Goal: Task Accomplishment & Management: Use online tool/utility

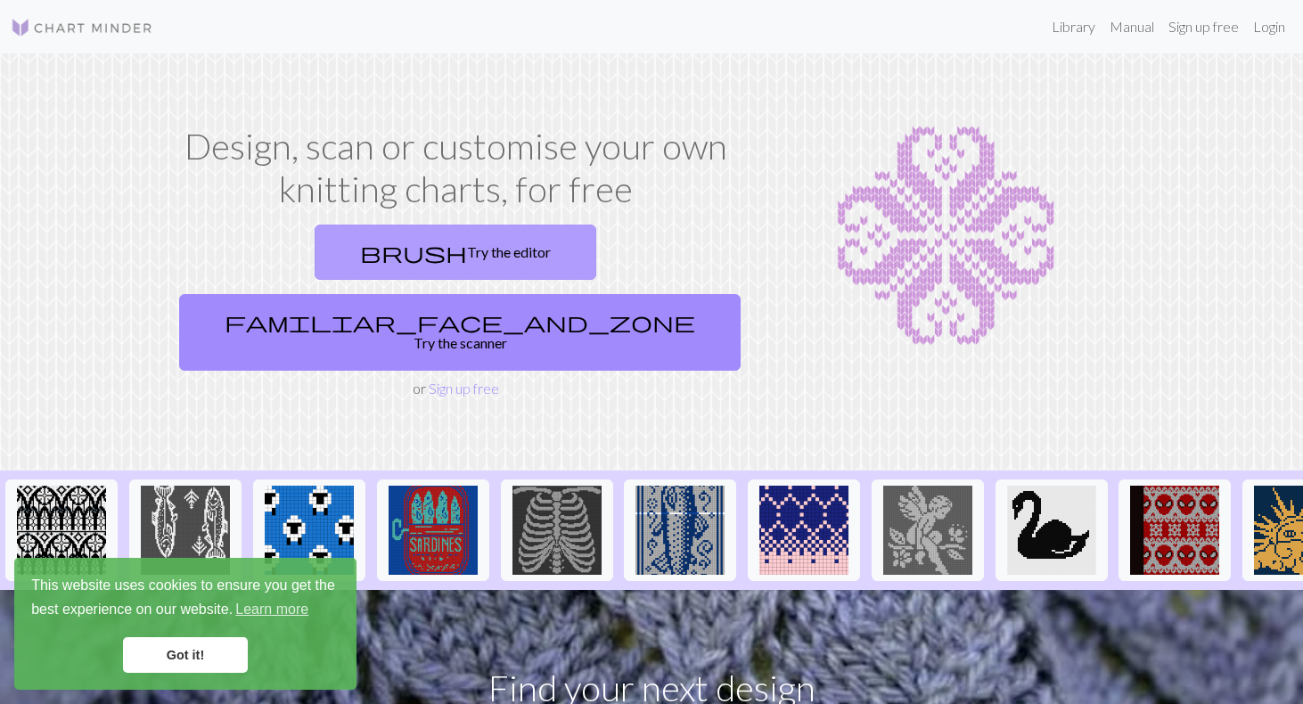
click at [366, 257] on link "brush Try the editor" at bounding box center [456, 252] width 282 height 55
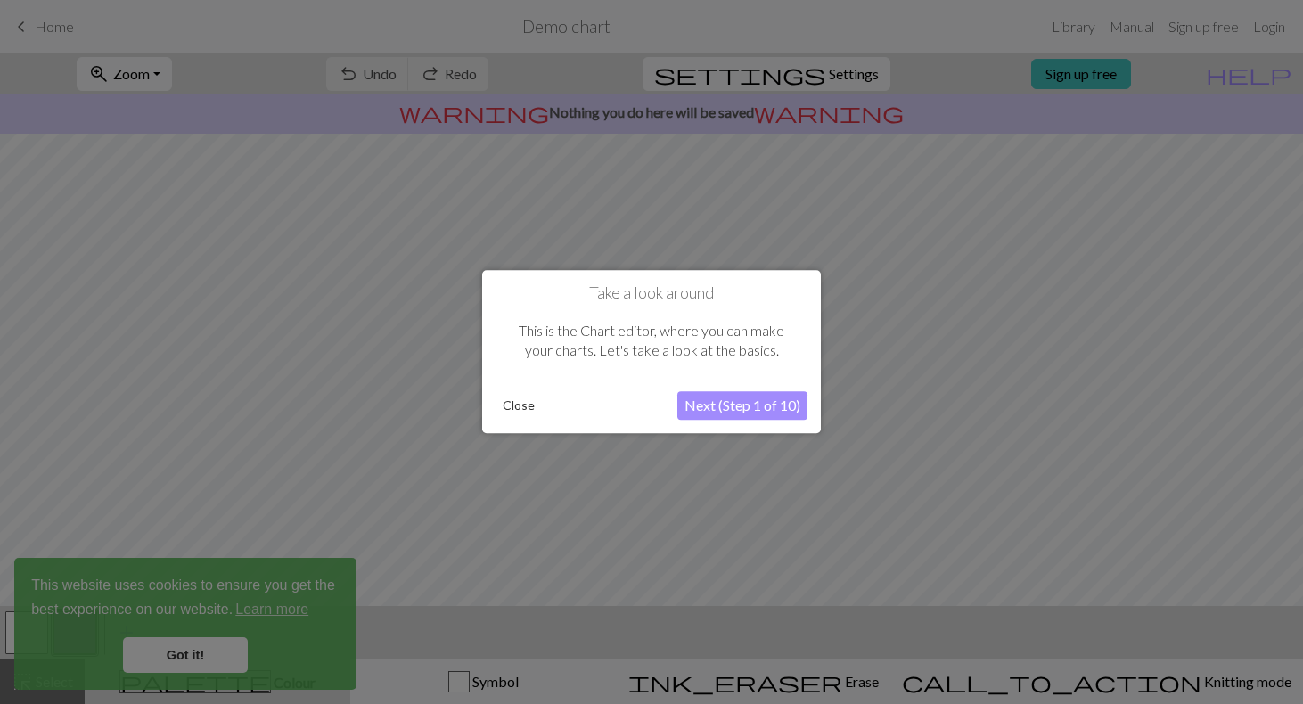
click at [744, 397] on button "Next (Step 1 of 10)" at bounding box center [742, 406] width 130 height 29
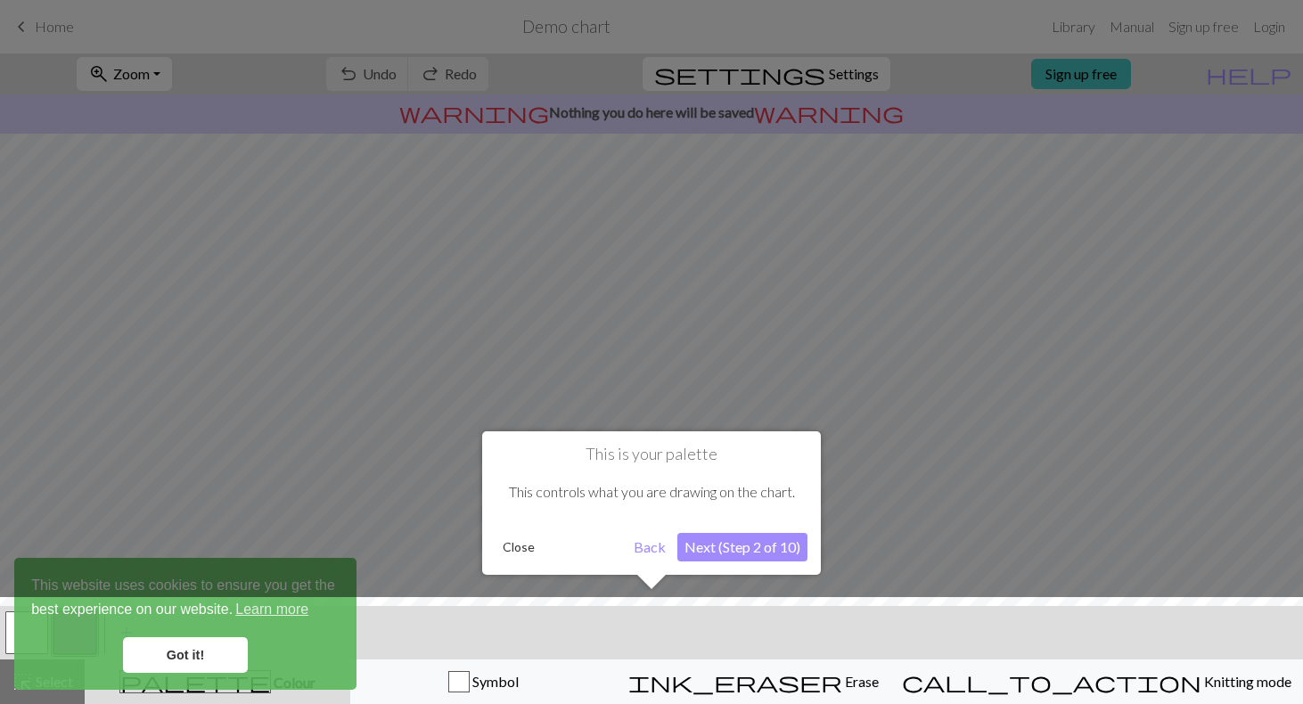
click at [216, 661] on div at bounding box center [651, 655] width 1321 height 116
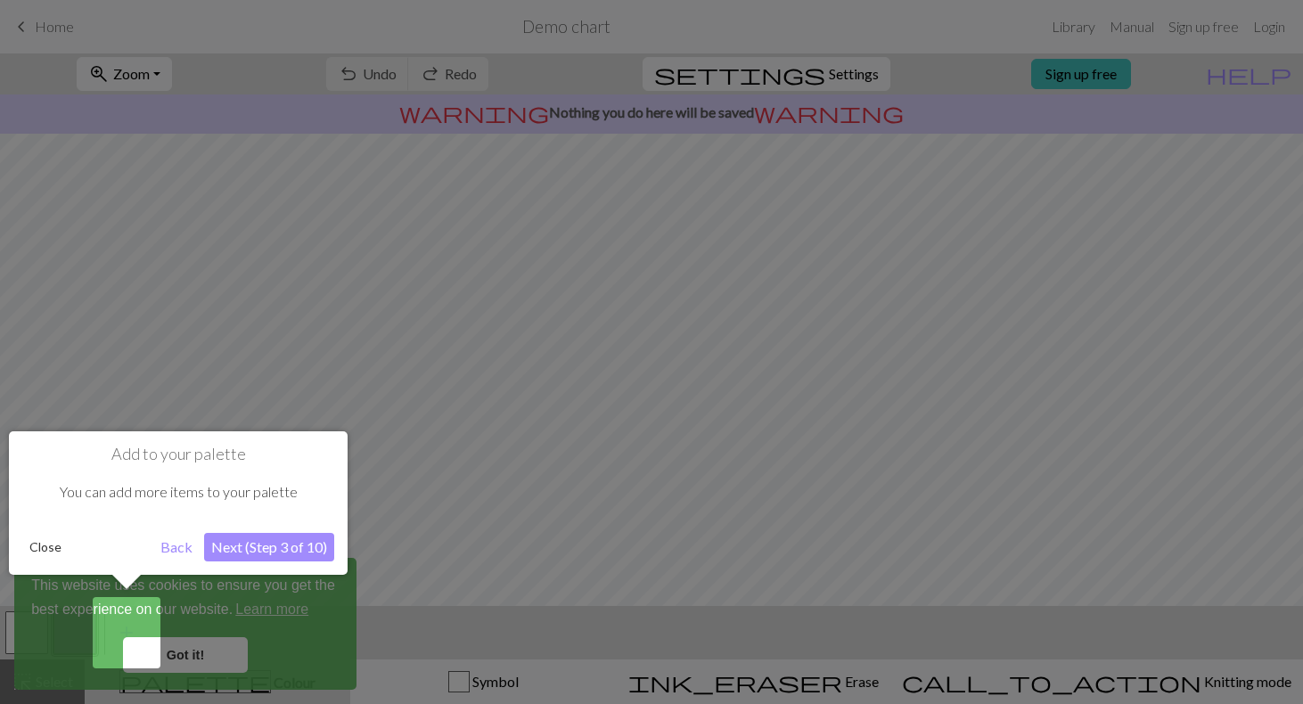
click at [257, 547] on button "Next (Step 3 of 10)" at bounding box center [269, 547] width 130 height 29
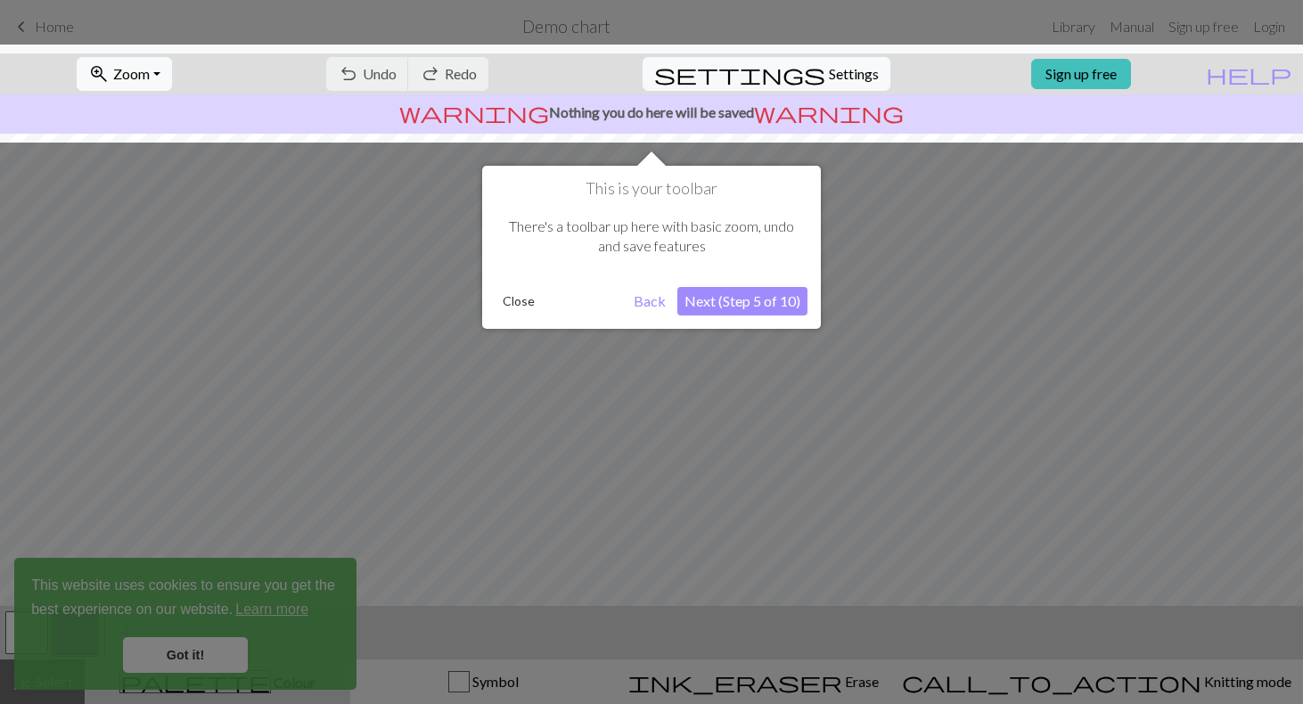
click at [765, 306] on button "Next (Step 5 of 10)" at bounding box center [742, 301] width 130 height 29
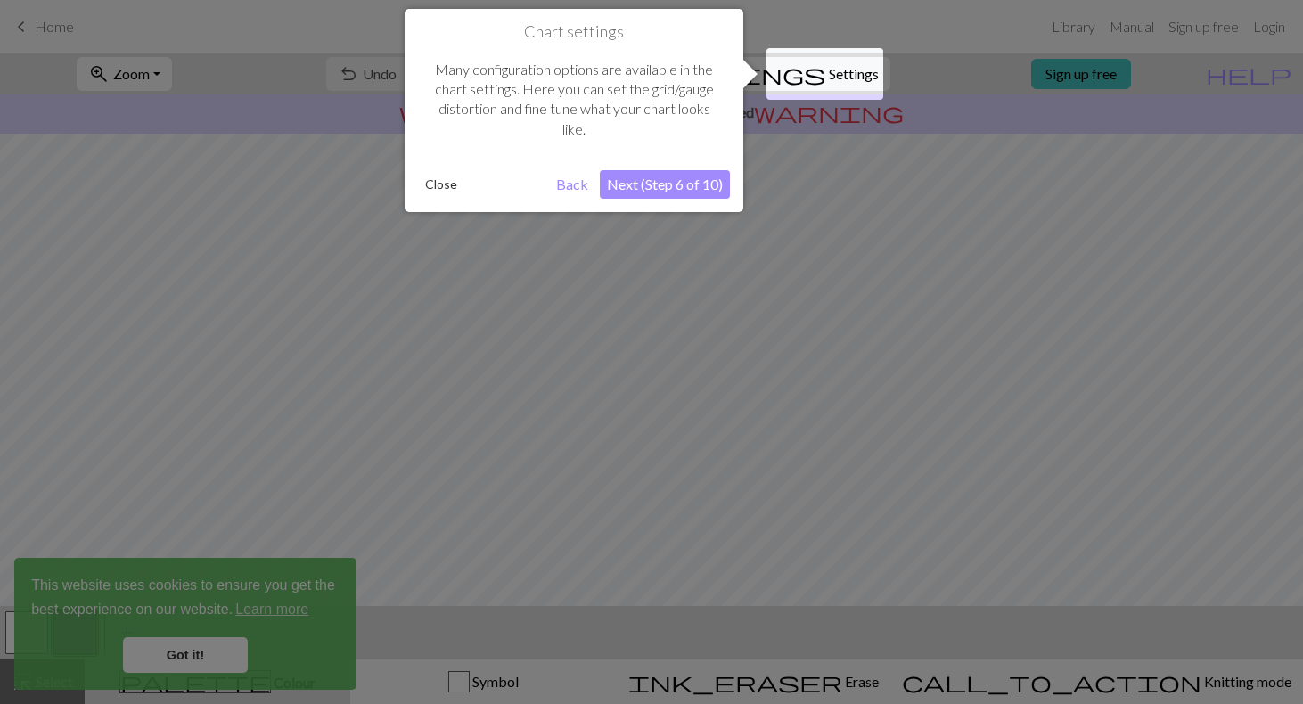
click at [669, 185] on button "Next (Step 6 of 10)" at bounding box center [665, 184] width 130 height 29
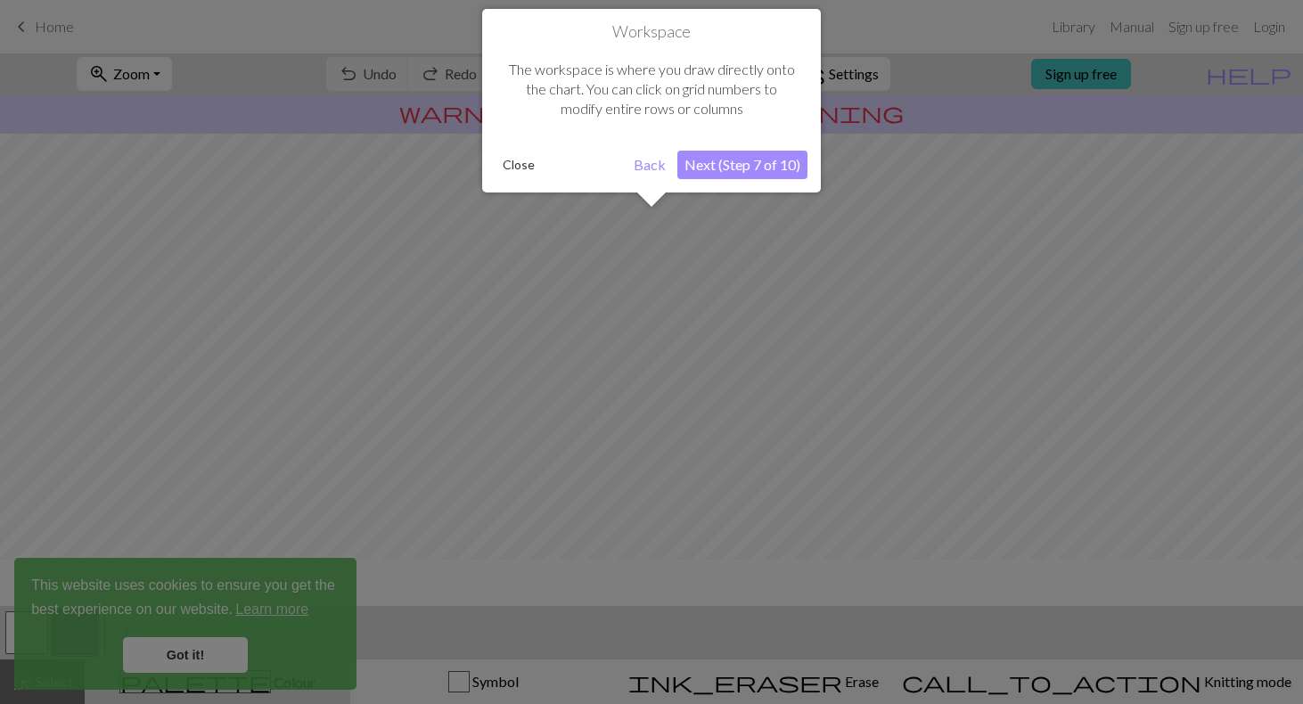
scroll to position [107, 0]
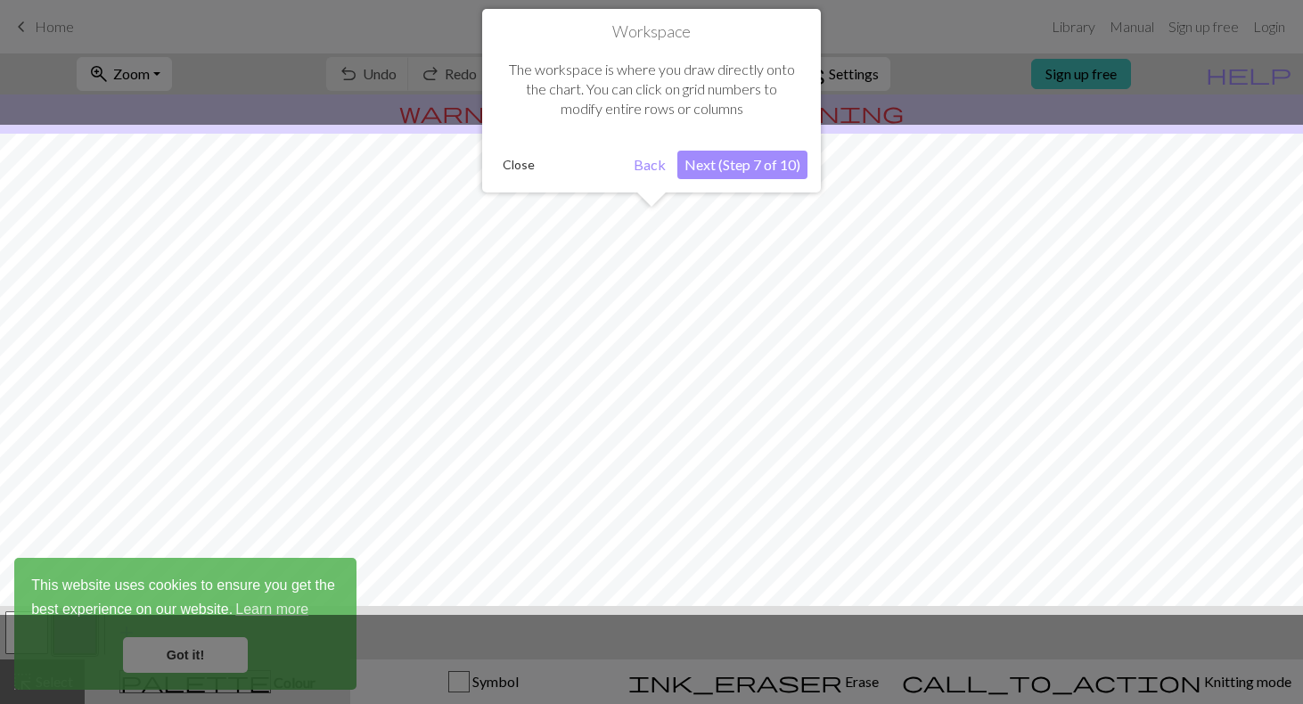
click at [751, 153] on button "Next (Step 7 of 10)" at bounding box center [742, 165] width 130 height 29
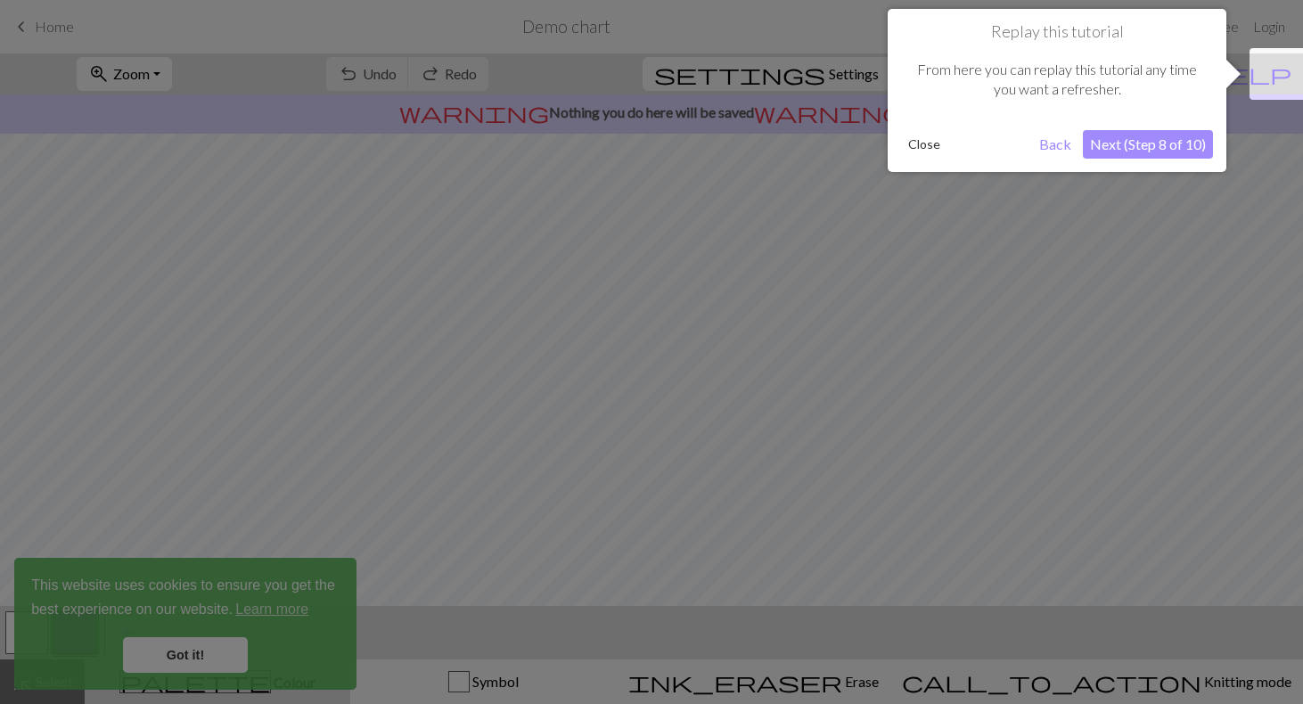
click at [1196, 141] on button "Next (Step 8 of 10)" at bounding box center [1148, 144] width 130 height 29
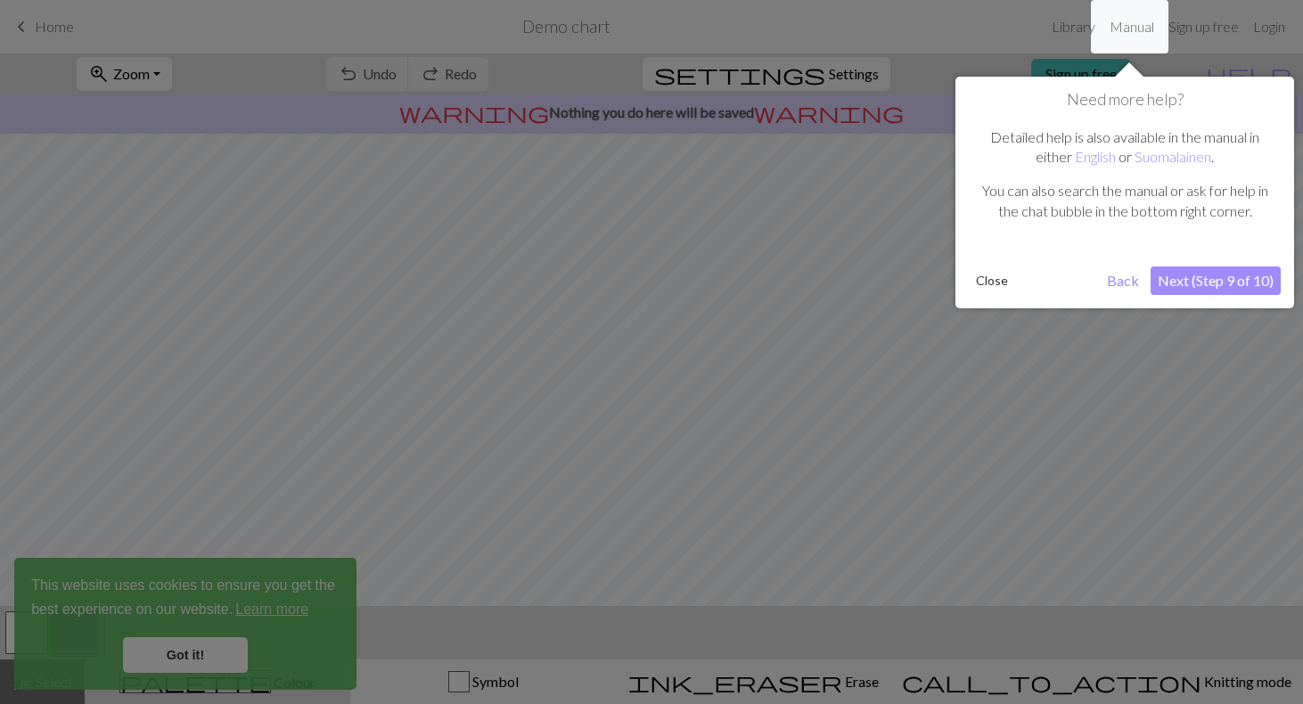
click at [1193, 272] on button "Next (Step 9 of 10)" at bounding box center [1215, 280] width 130 height 29
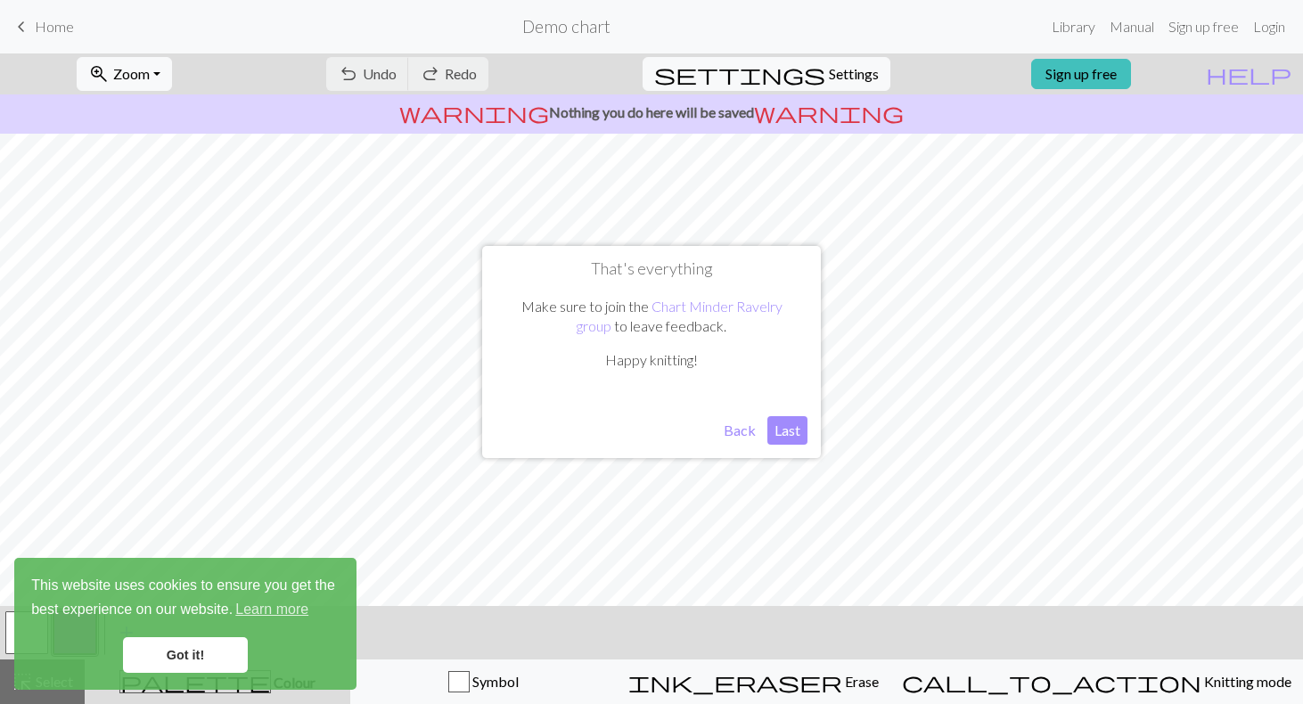
click at [785, 425] on button "Last" at bounding box center [787, 430] width 40 height 29
click at [202, 652] on link "Got it!" at bounding box center [185, 655] width 125 height 36
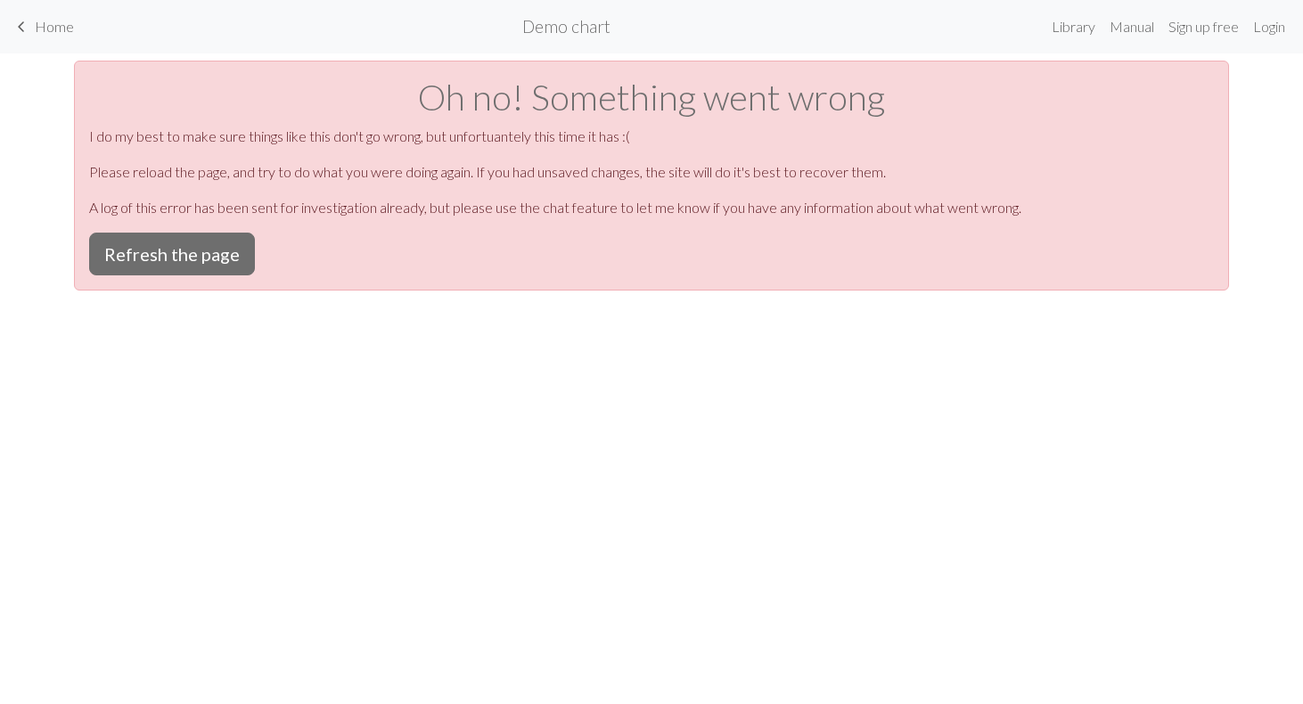
scroll to position [0, 0]
click at [210, 250] on button "Refresh the page" at bounding box center [172, 254] width 166 height 43
click at [200, 240] on button "Refresh the page" at bounding box center [172, 254] width 166 height 43
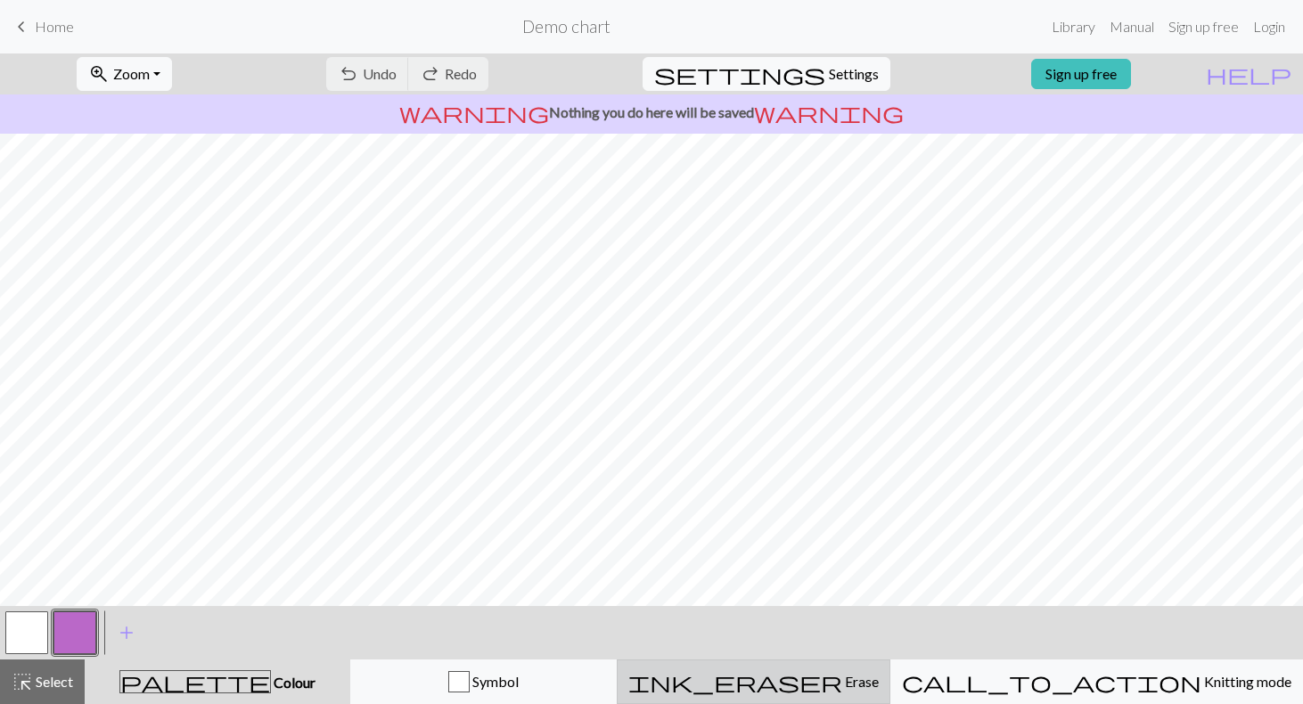
click at [842, 680] on span "Erase" at bounding box center [860, 681] width 37 height 17
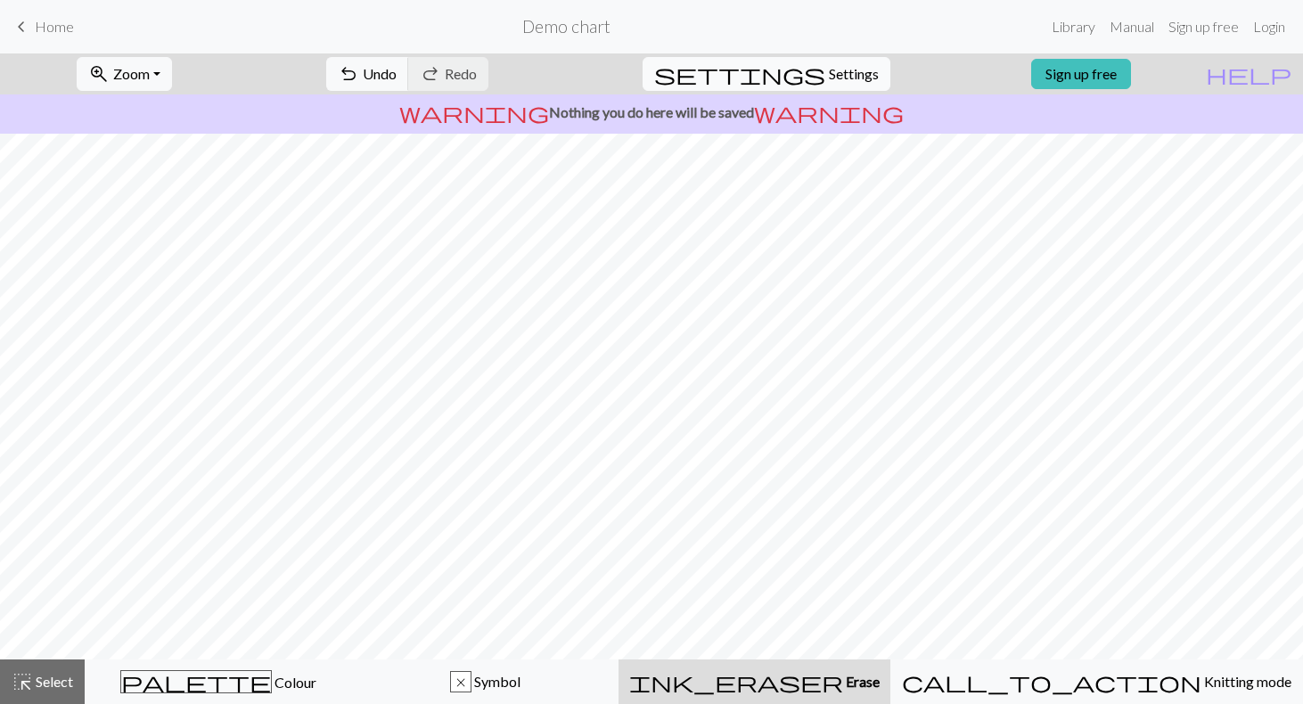
click at [847, 71] on span "Settings" at bounding box center [854, 73] width 50 height 21
select select "aran"
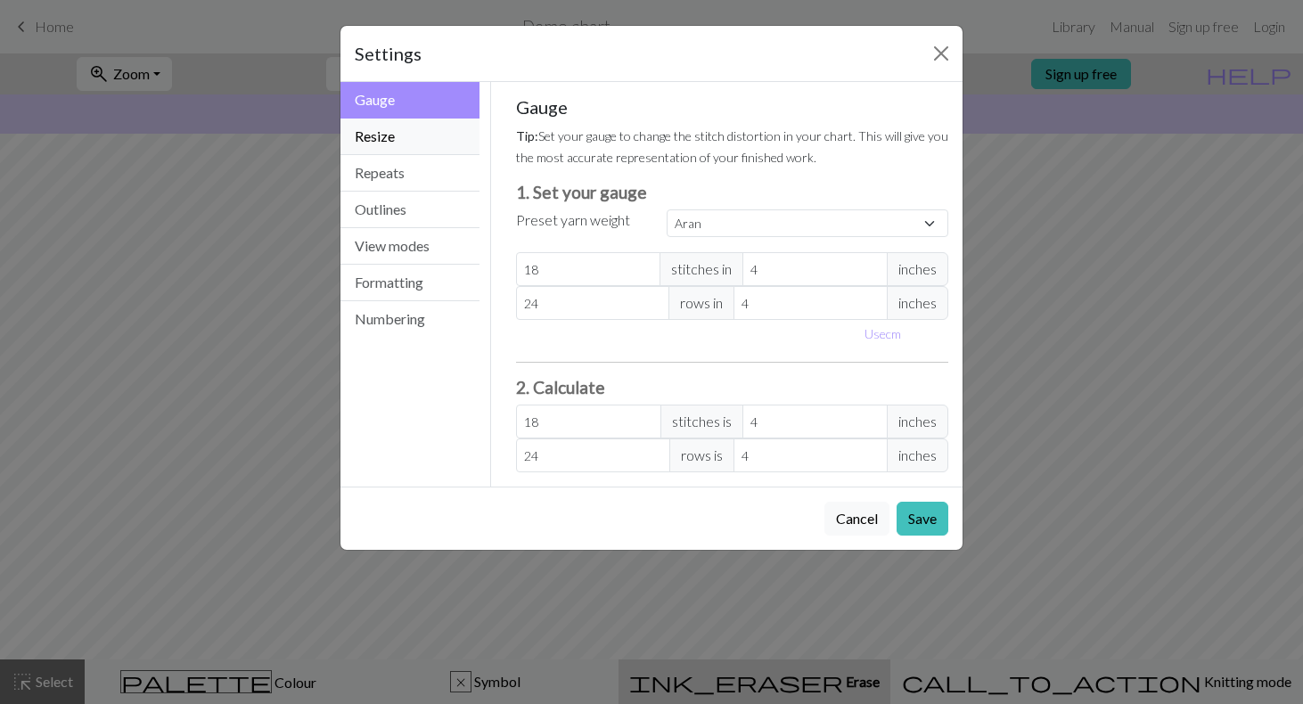
click at [410, 146] on button "Resize" at bounding box center [409, 137] width 139 height 37
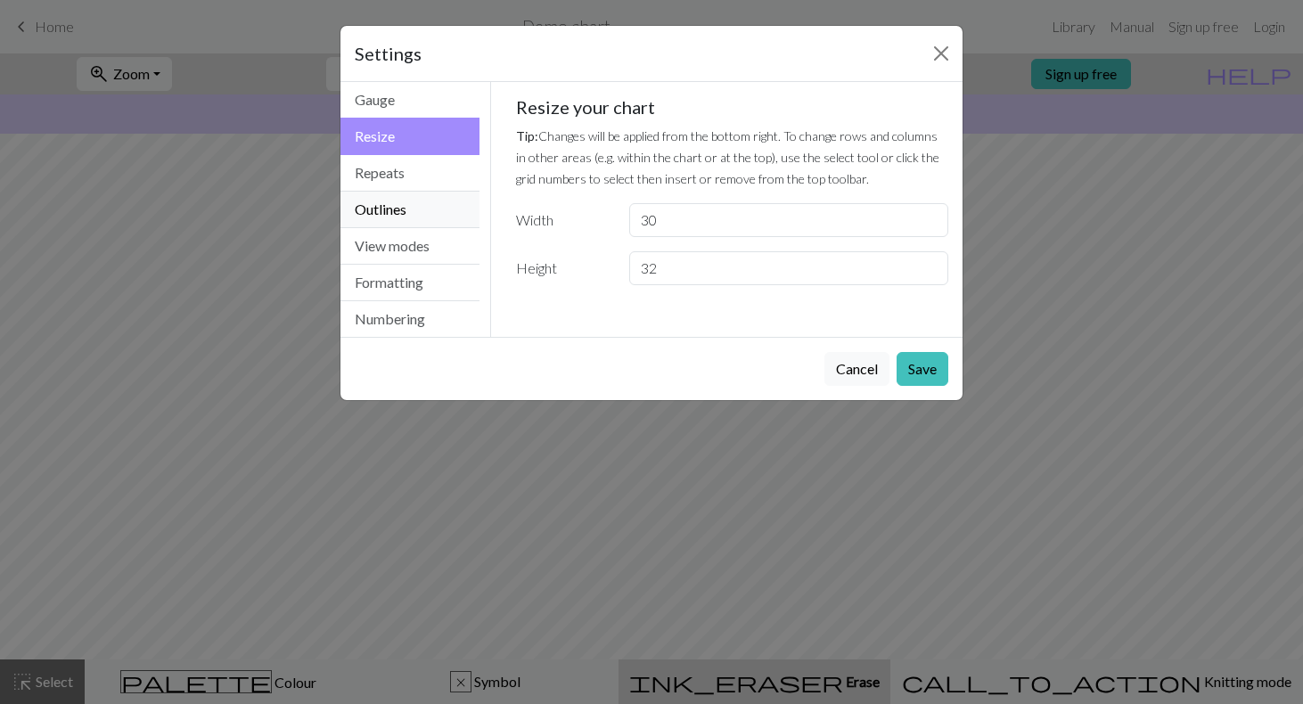
click at [398, 222] on button "Outlines" at bounding box center [409, 210] width 139 height 37
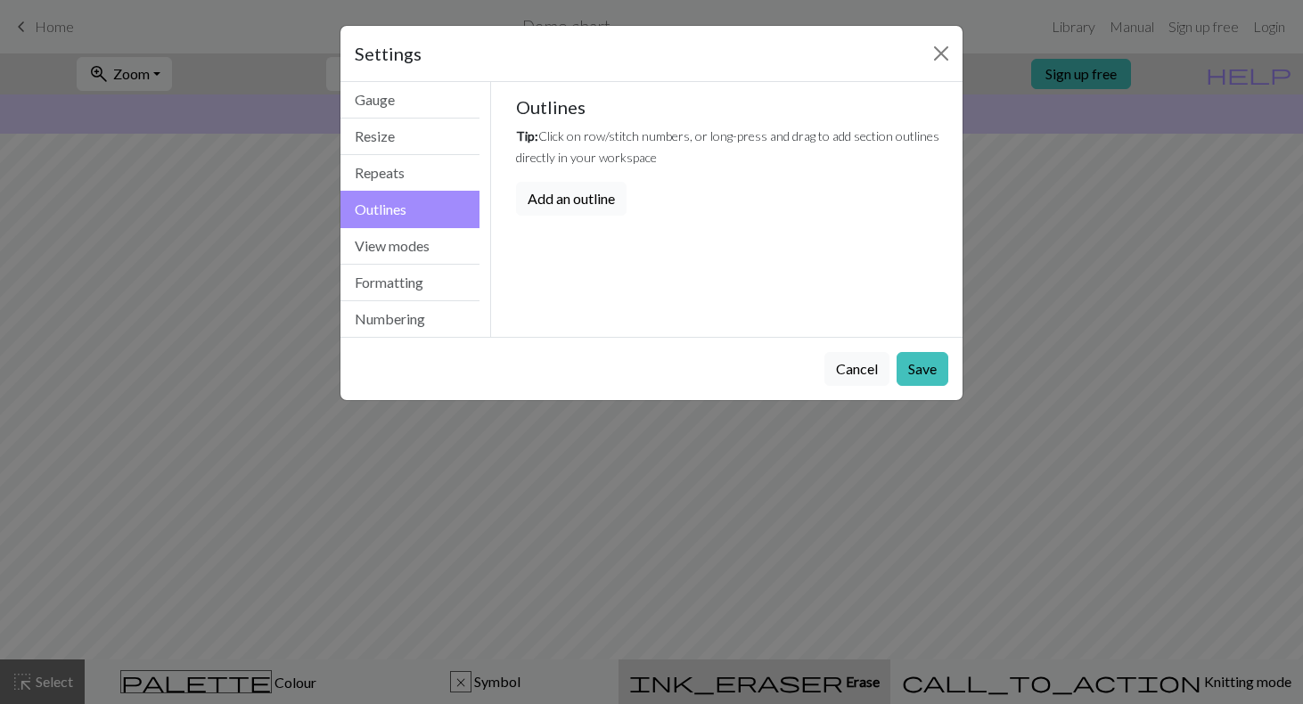
click at [578, 191] on button "Add an outline" at bounding box center [571, 199] width 110 height 34
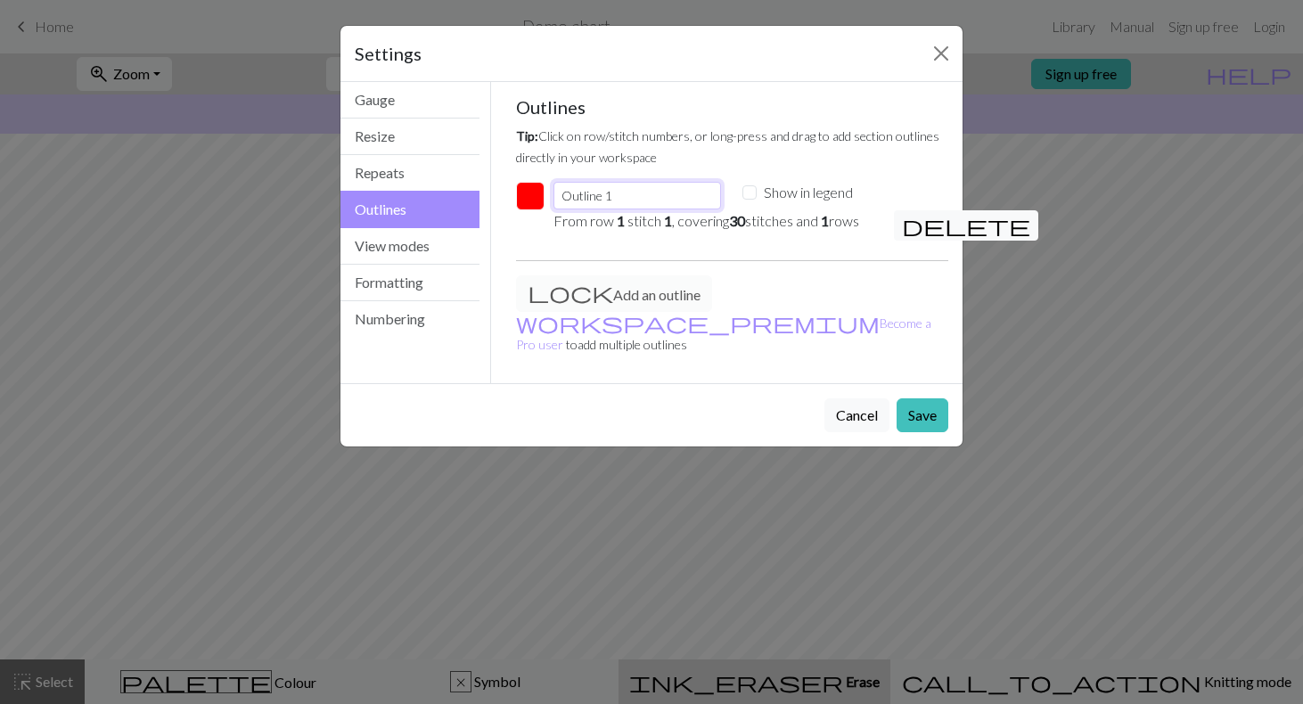
click at [655, 200] on input "Outline 1" at bounding box center [637, 196] width 168 height 28
click at [745, 220] on em "30" at bounding box center [737, 220] width 16 height 17
click at [747, 190] on input "Show in legend" at bounding box center [749, 192] width 14 height 14
click at [749, 190] on input "Show in legend" at bounding box center [749, 192] width 14 height 14
checkbox input "false"
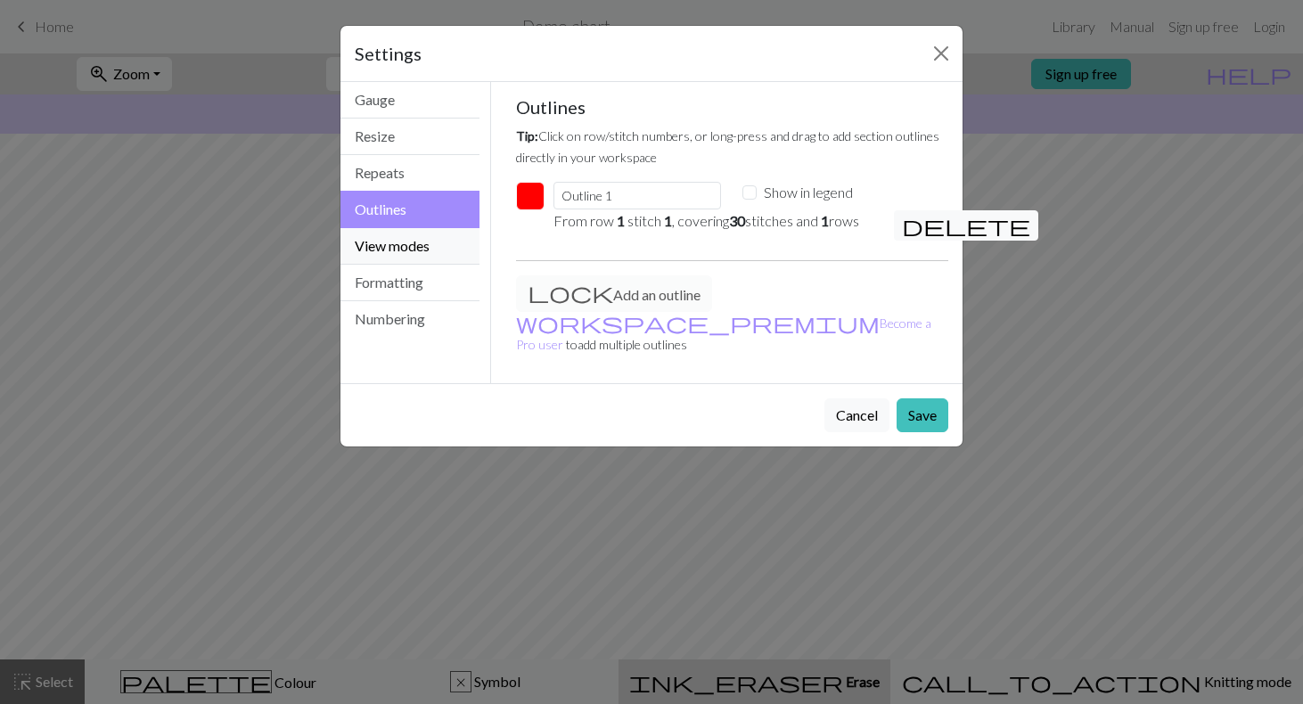
click at [437, 255] on button "View modes" at bounding box center [409, 246] width 139 height 37
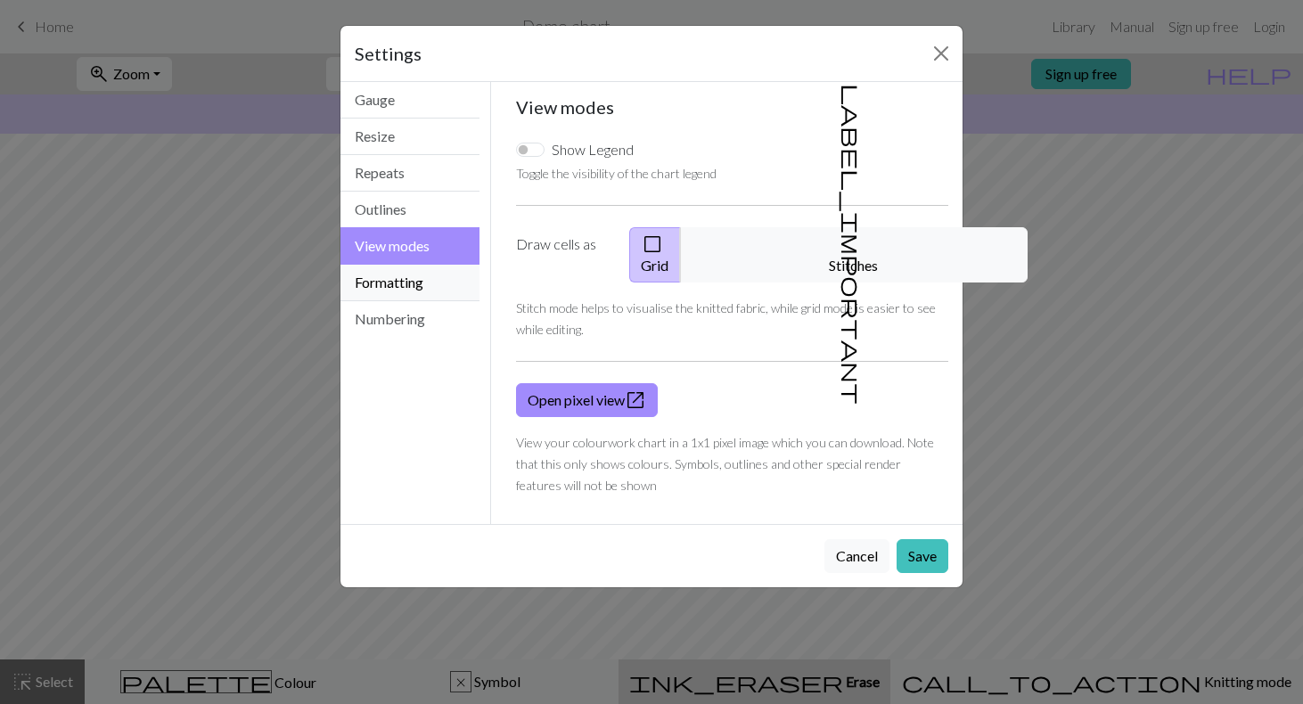
click at [446, 277] on button "Formatting" at bounding box center [409, 283] width 139 height 37
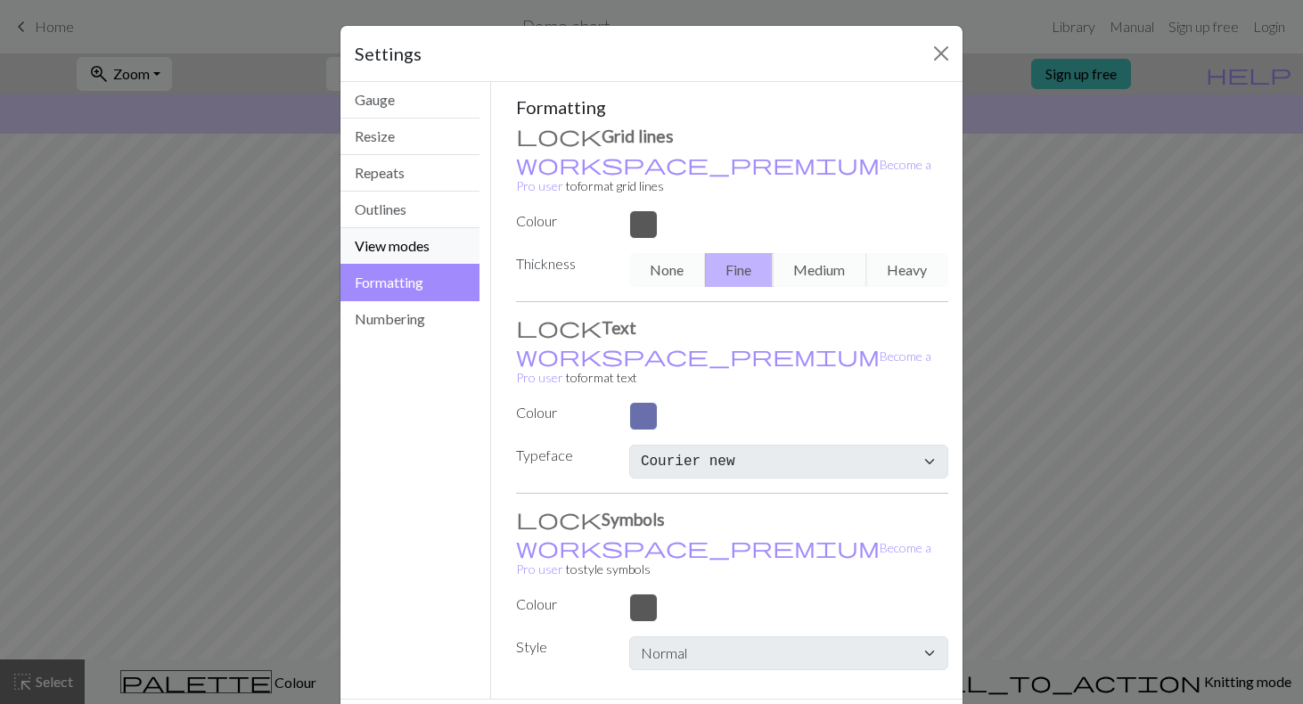
click at [432, 253] on button "View modes" at bounding box center [409, 246] width 139 height 37
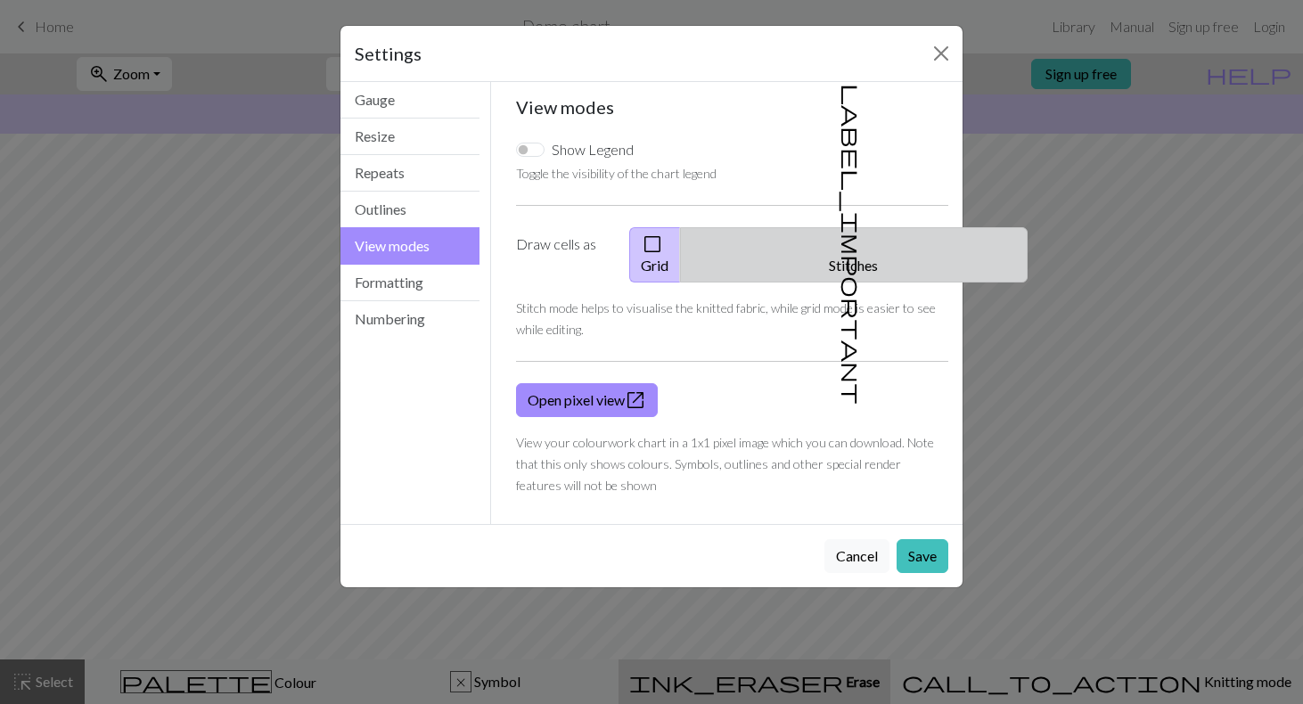
click at [847, 240] on span "label_important" at bounding box center [851, 244] width 25 height 321
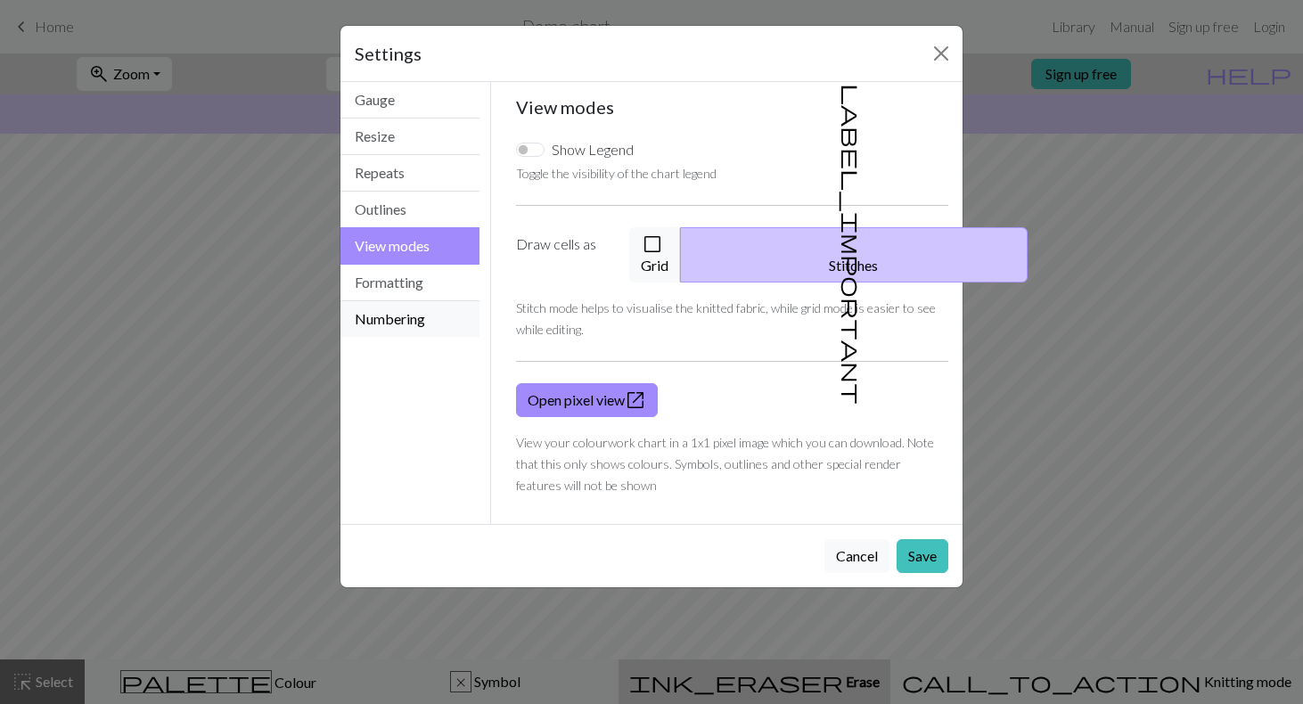
click at [412, 314] on button "Numbering" at bounding box center [409, 319] width 139 height 36
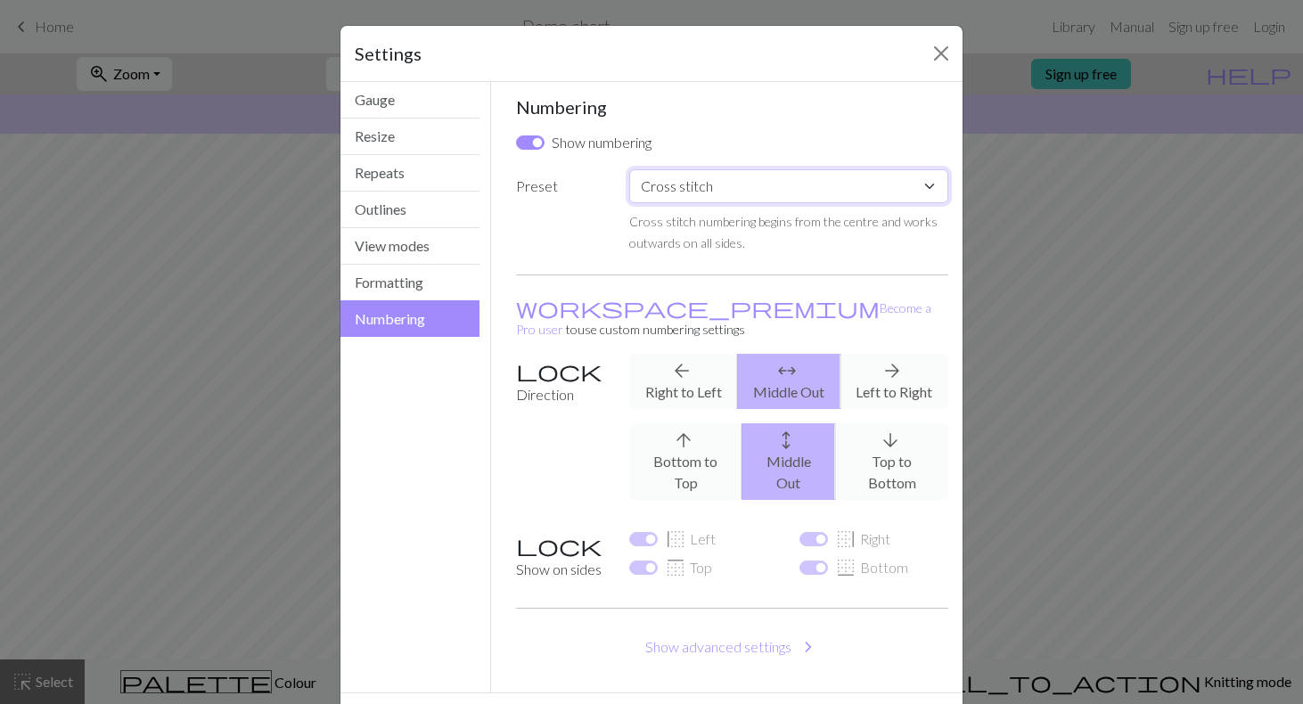
select select "lace"
checkbox input "false"
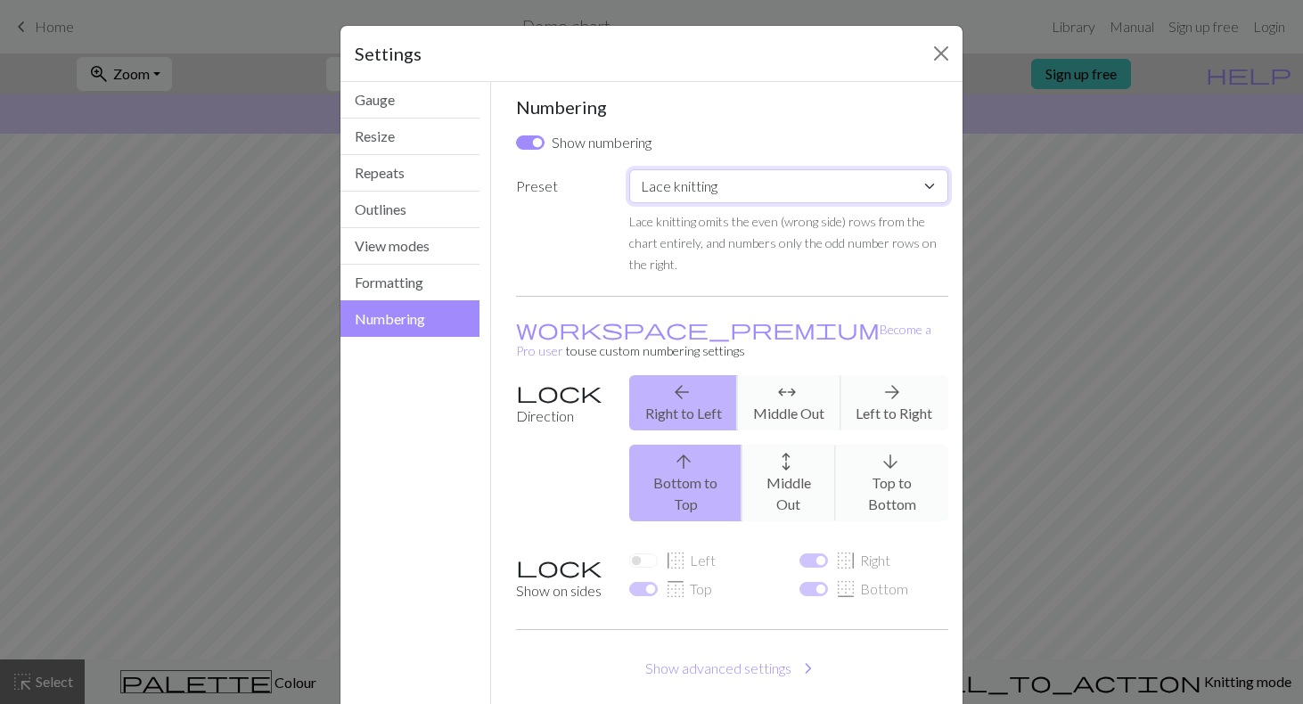
select select "flat"
checkbox input "true"
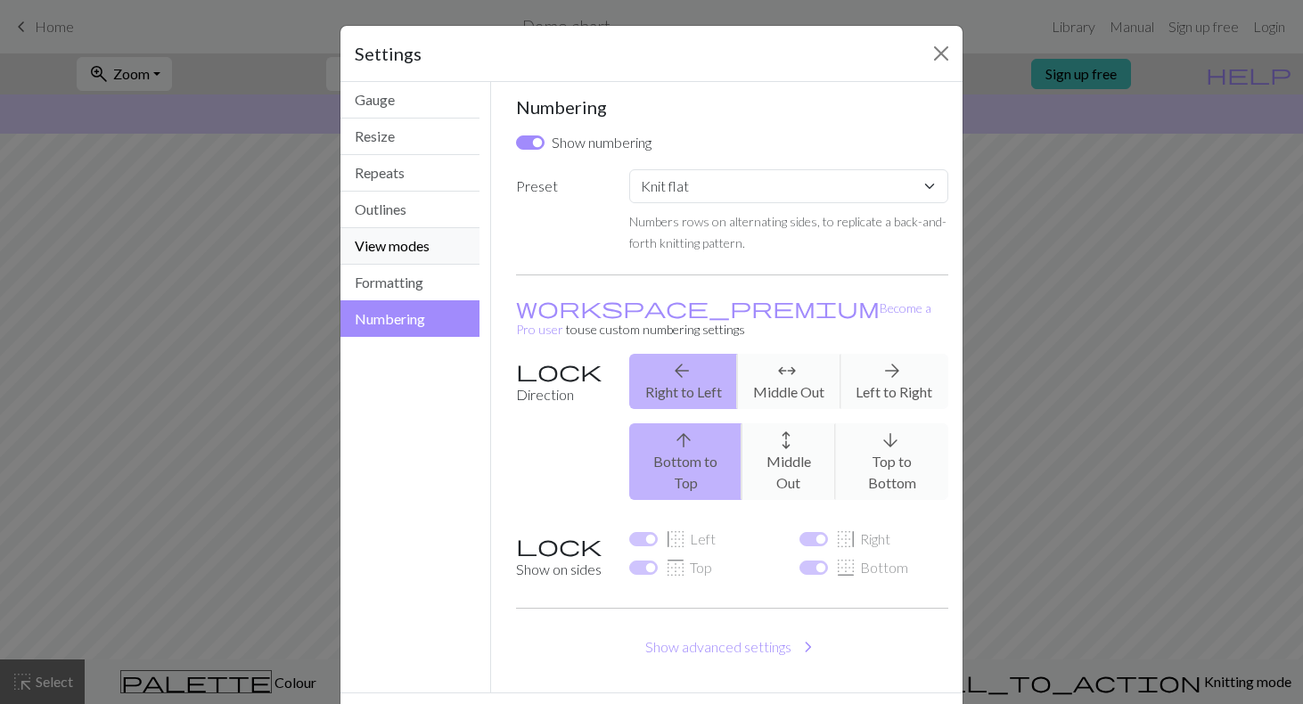
click at [399, 241] on button "View modes" at bounding box center [409, 246] width 139 height 37
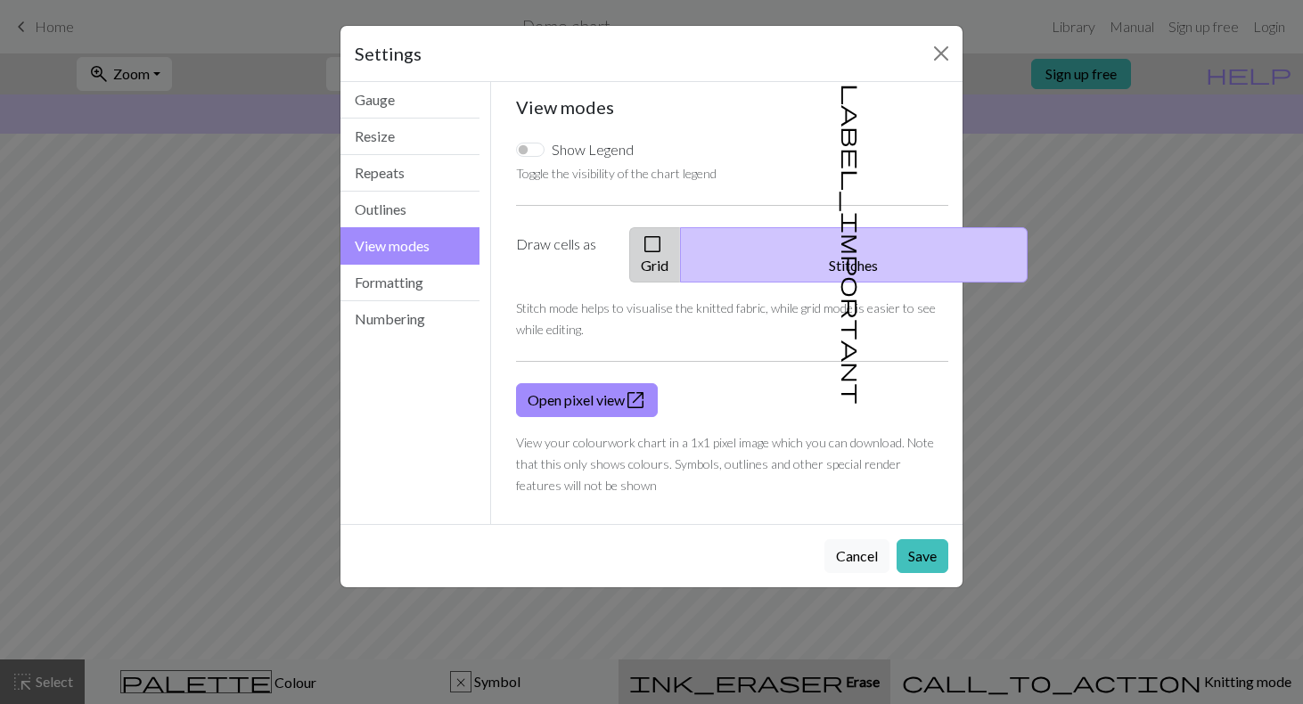
click at [678, 231] on button "check_box_outline_blank Grid" at bounding box center [655, 254] width 52 height 55
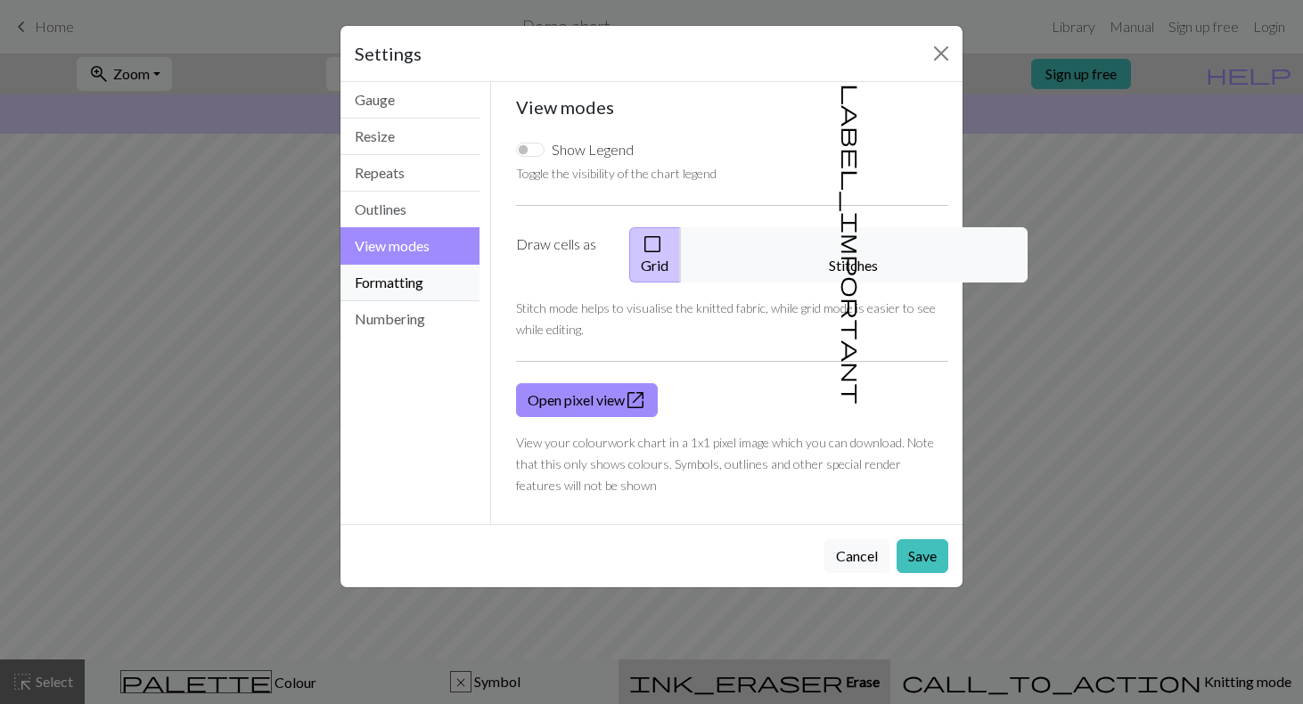
click at [404, 283] on button "Formatting" at bounding box center [409, 283] width 139 height 37
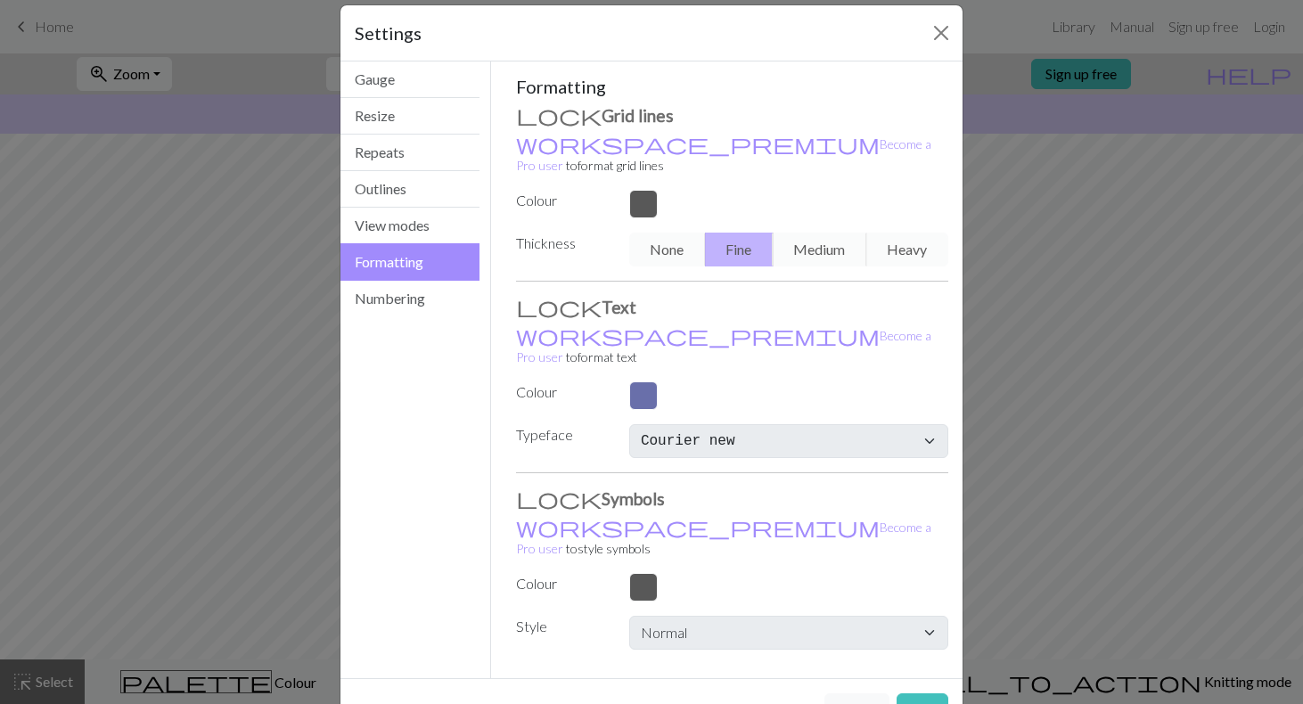
scroll to position [20, 0]
click at [643, 382] on div at bounding box center [788, 396] width 340 height 29
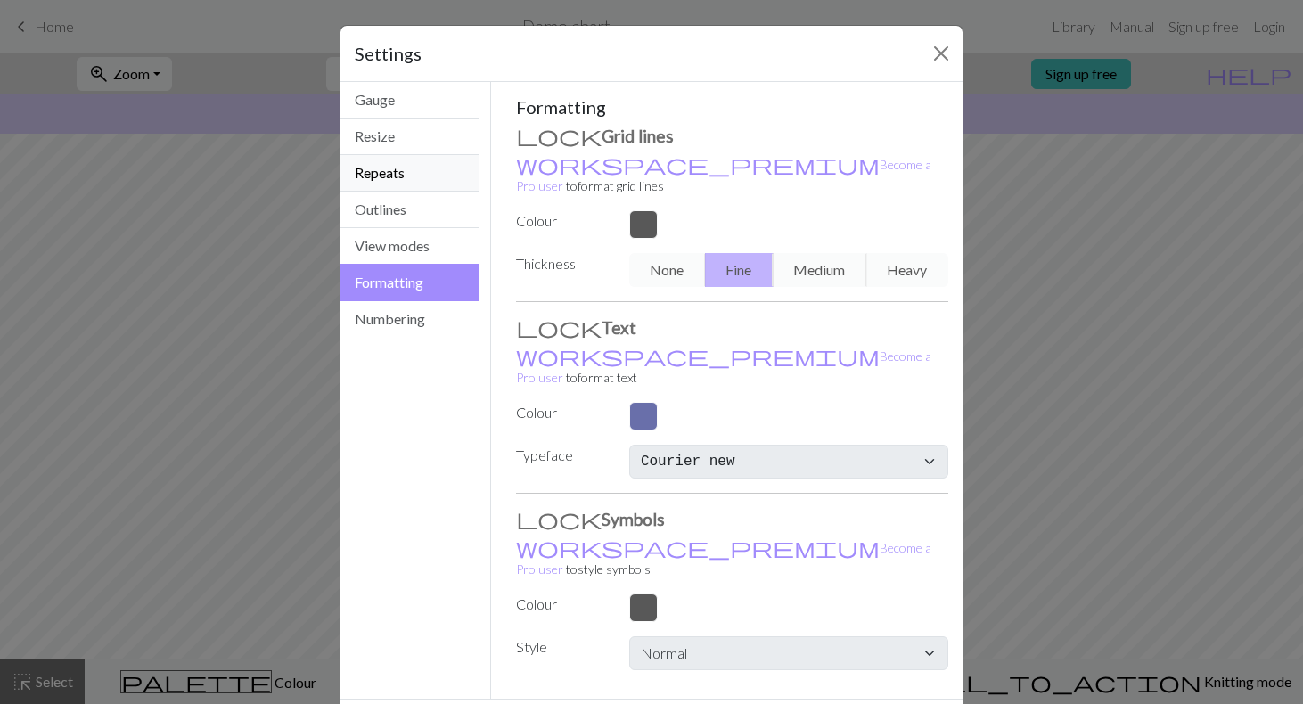
scroll to position [0, 0]
click at [405, 171] on button "Repeats" at bounding box center [409, 173] width 139 height 37
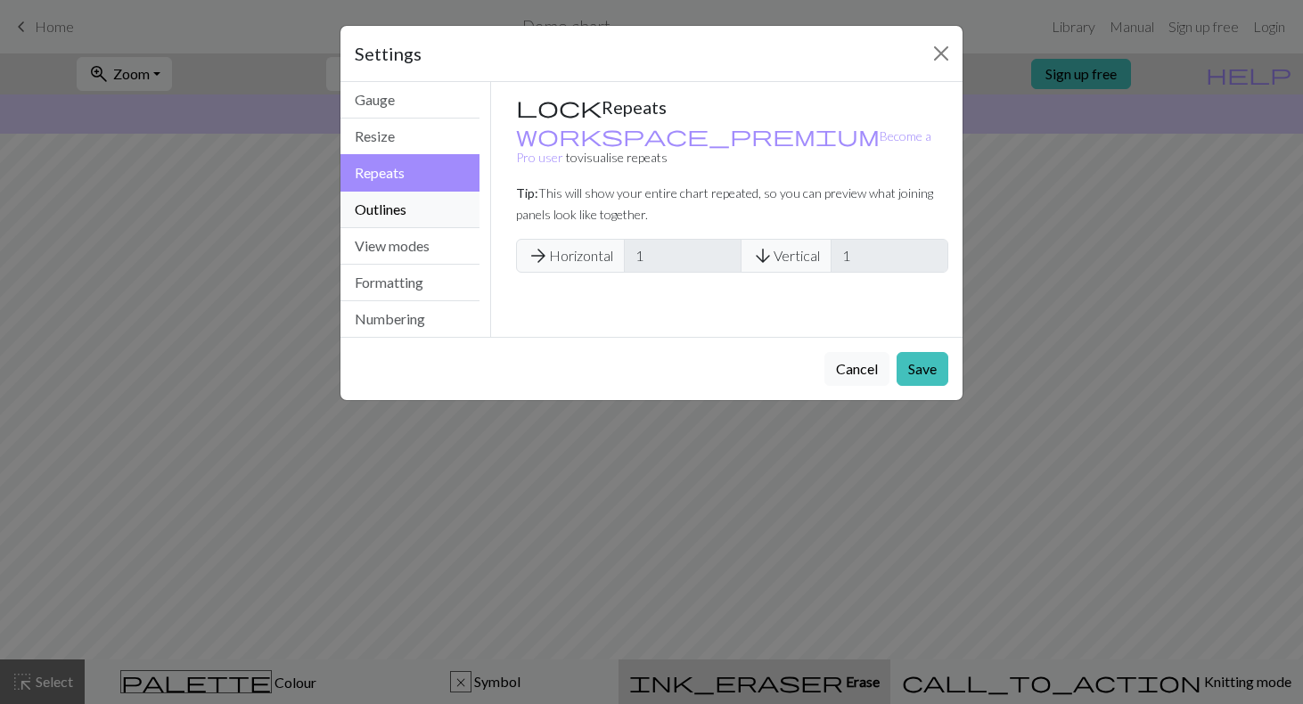
click at [413, 209] on button "Outlines" at bounding box center [409, 210] width 139 height 37
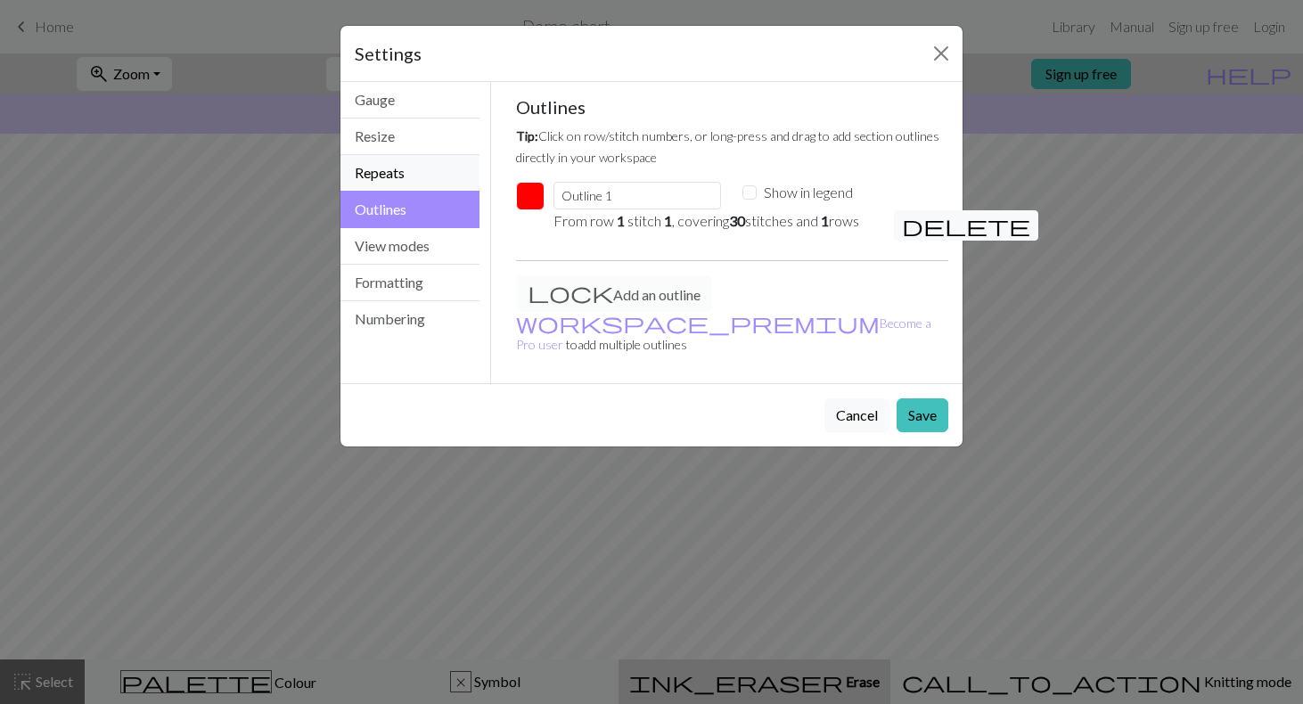
click at [414, 177] on button "Repeats" at bounding box center [409, 173] width 139 height 37
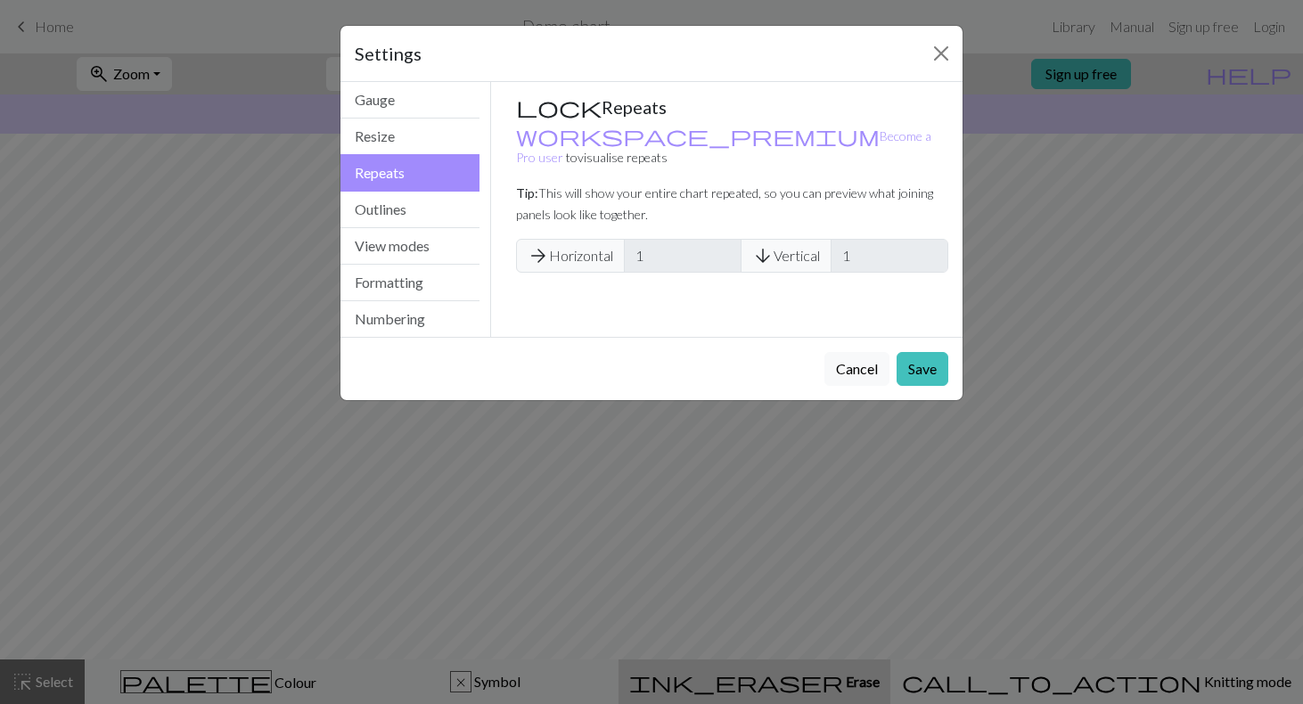
click at [582, 239] on span "arrow_forward Horizontal" at bounding box center [570, 256] width 109 height 34
click at [592, 239] on span "arrow_forward Horizontal" at bounding box center [570, 256] width 109 height 34
click at [933, 56] on button "Close" at bounding box center [941, 53] width 29 height 29
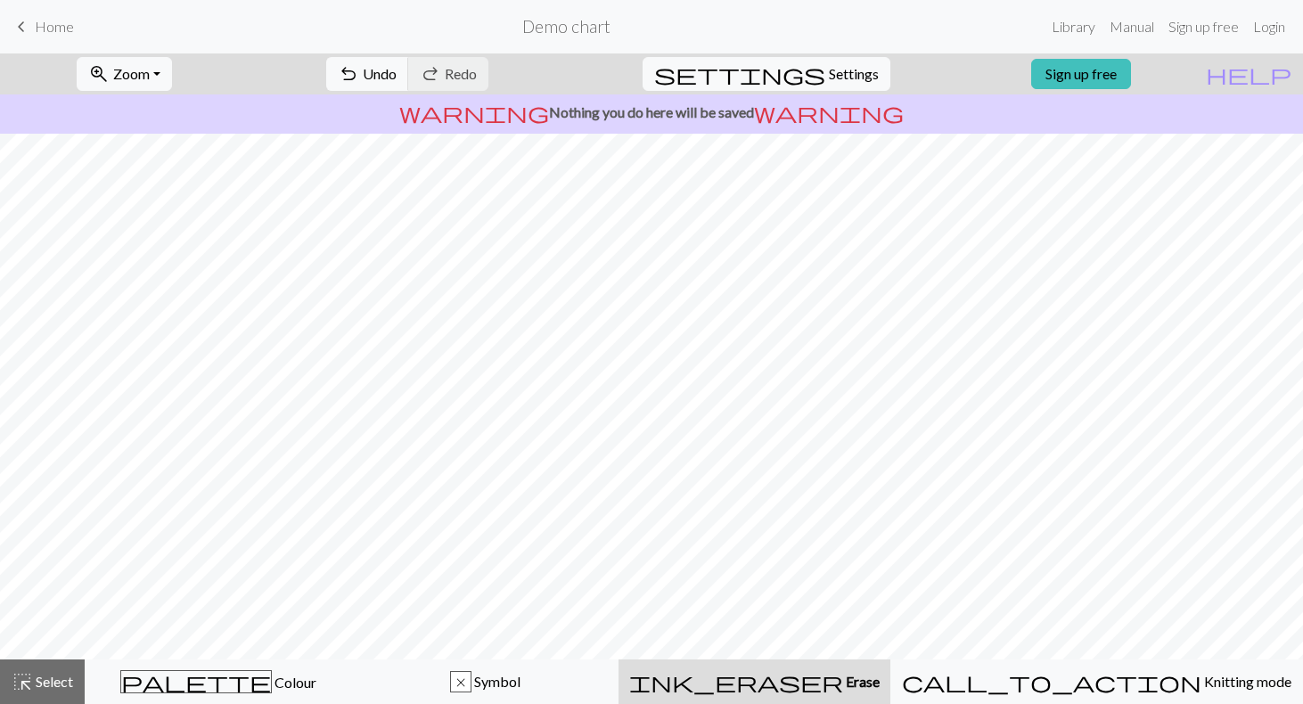
scroll to position [125, 0]
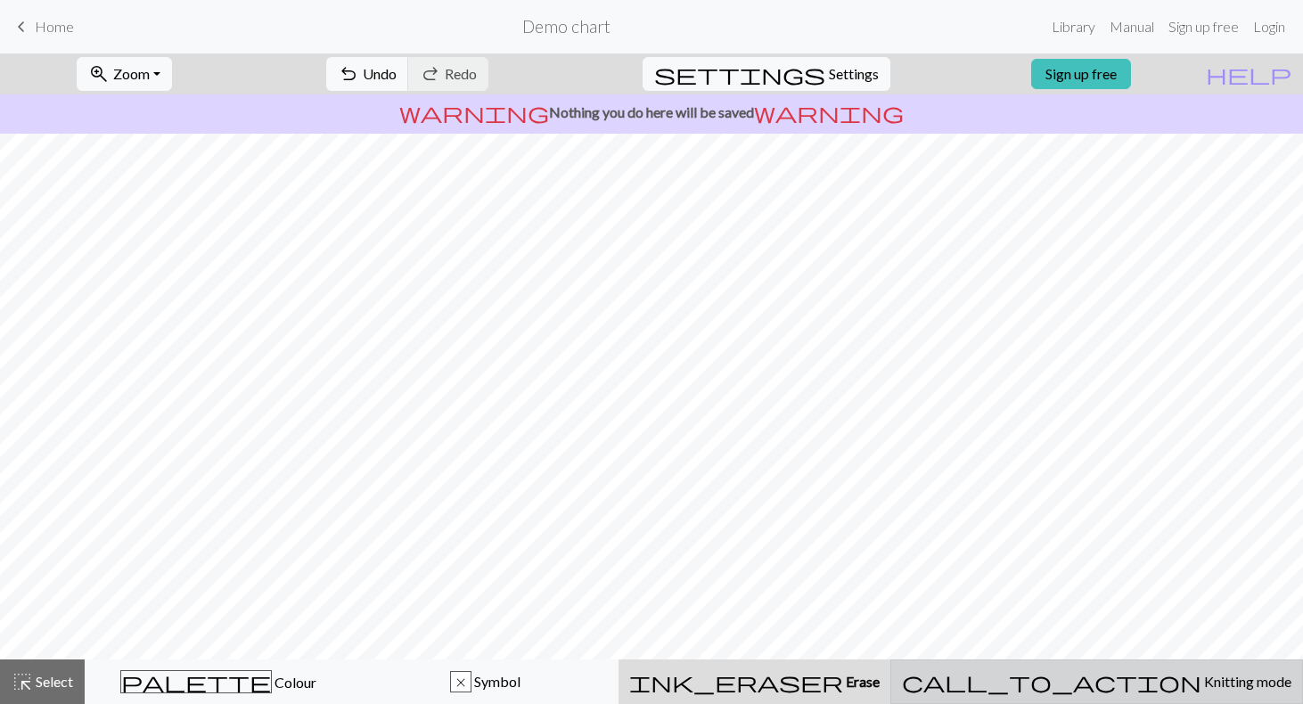
click at [1201, 675] on span "Knitting mode" at bounding box center [1246, 681] width 90 height 17
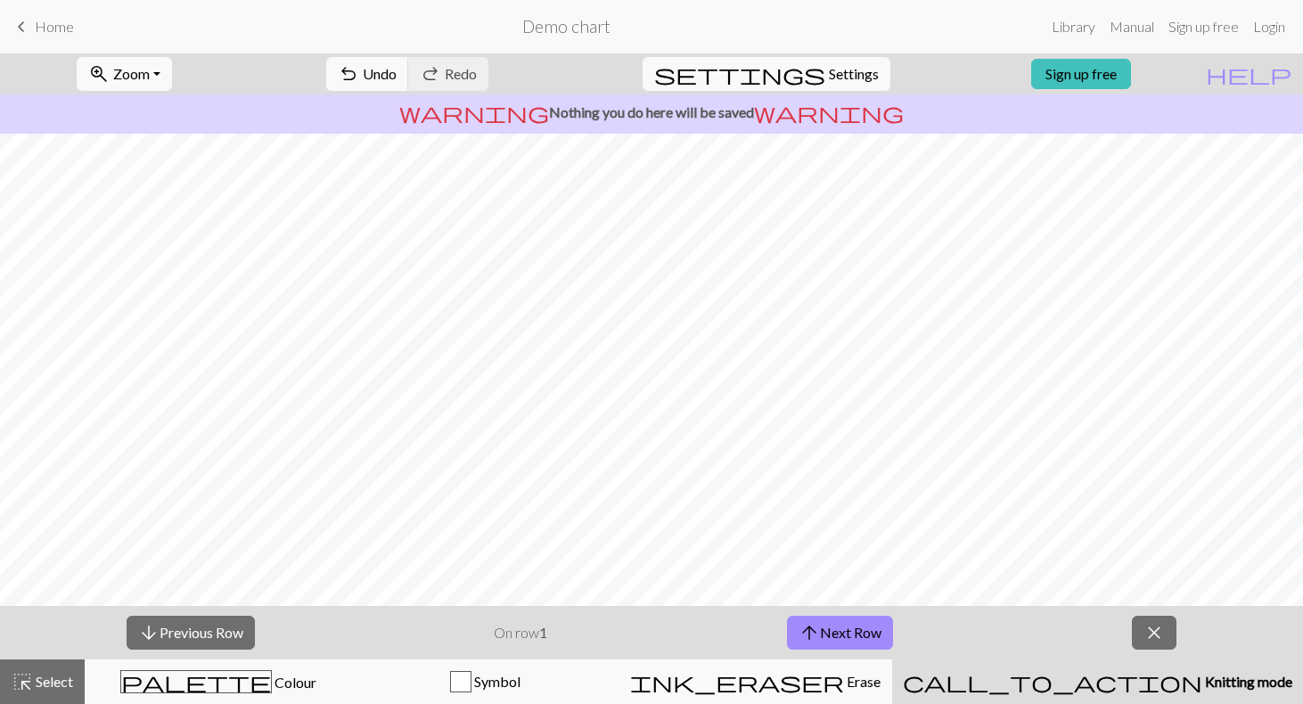
click at [1202, 675] on span "Knitting mode" at bounding box center [1247, 681] width 90 height 17
click at [1157, 630] on span "close" at bounding box center [1153, 632] width 21 height 25
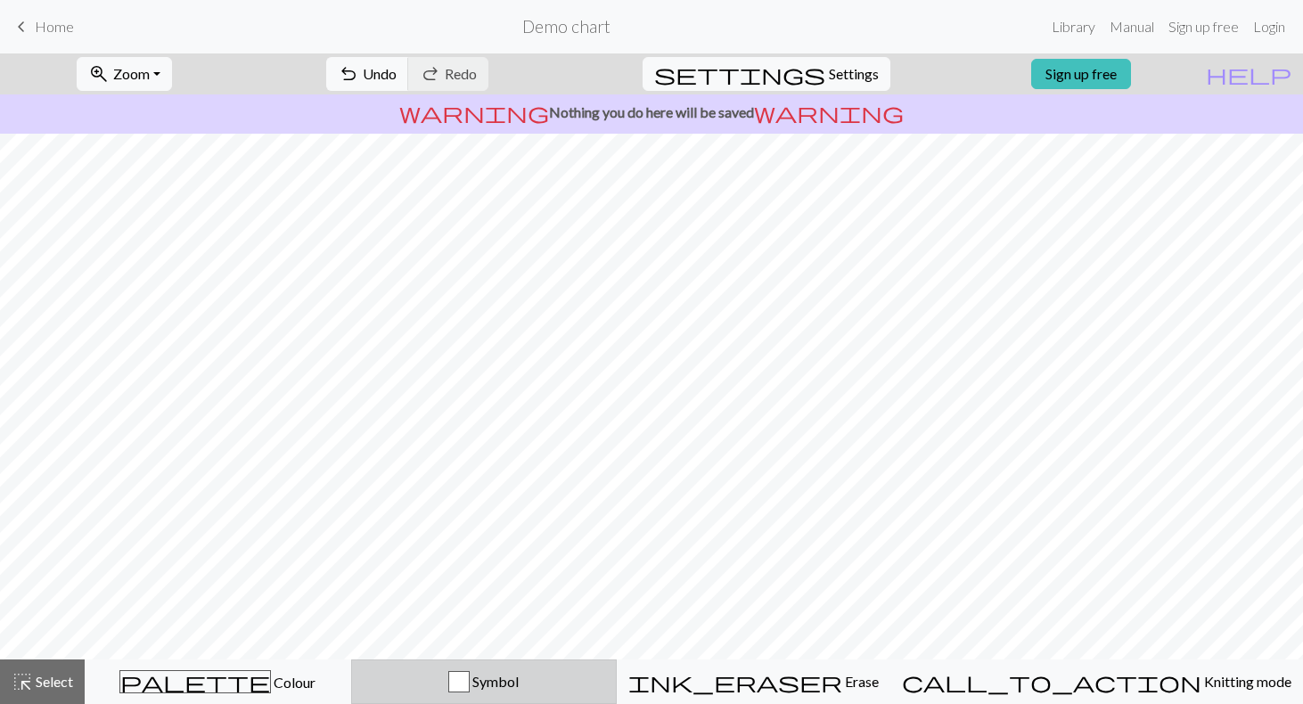
click at [519, 686] on span "Symbol" at bounding box center [494, 681] width 49 height 17
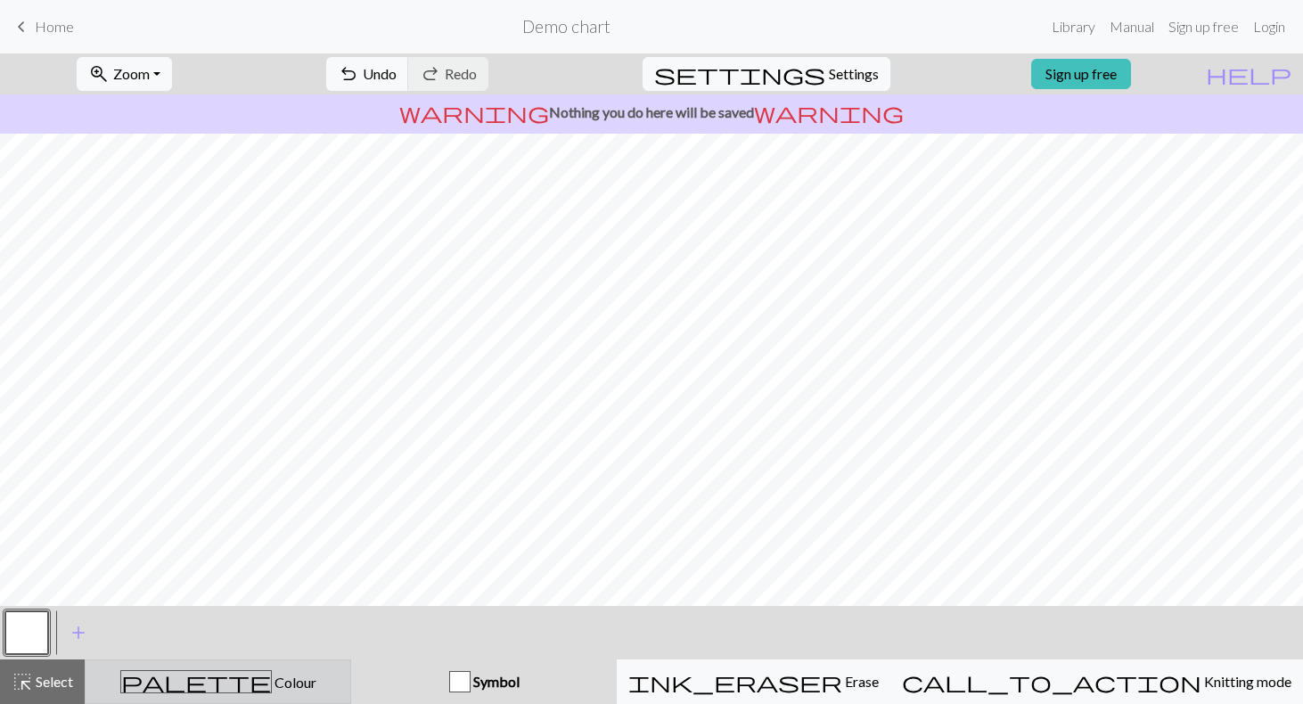
click at [250, 691] on div "palette Colour Colour" at bounding box center [217, 681] width 243 height 23
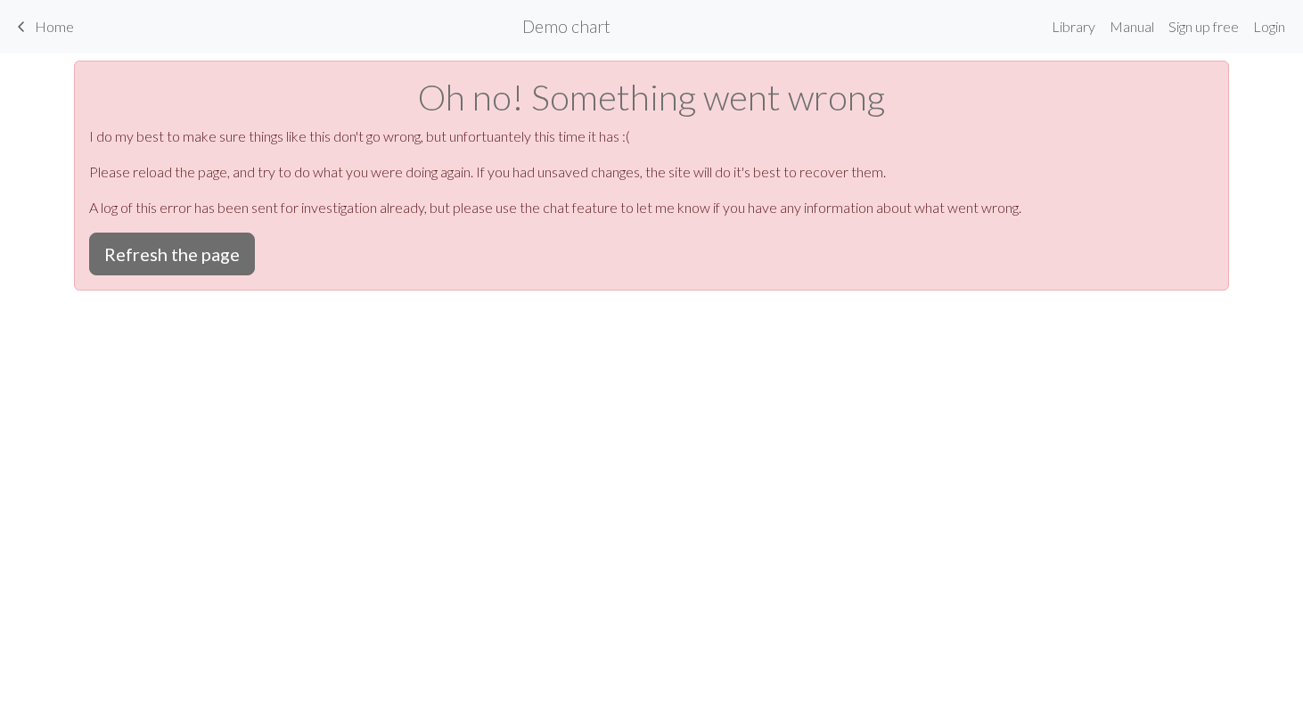
scroll to position [0, 0]
click at [213, 243] on button "Refresh the page" at bounding box center [172, 254] width 166 height 43
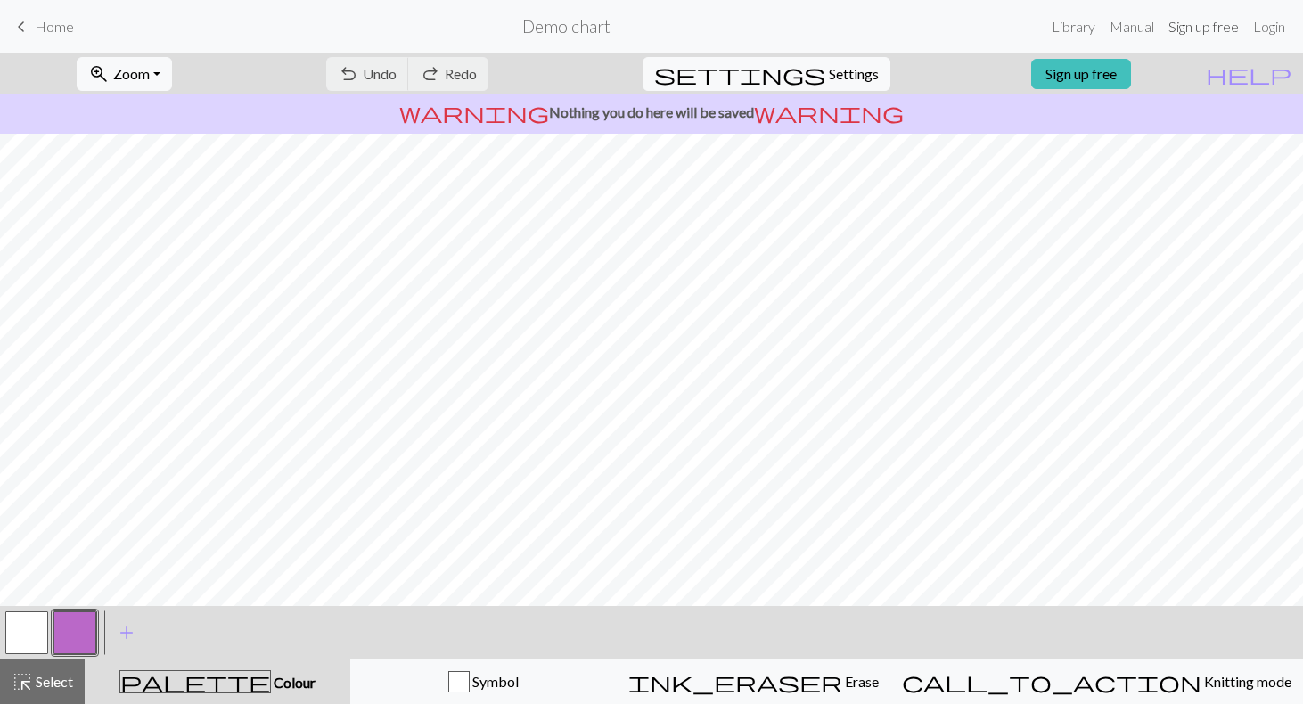
click at [1206, 35] on link "Sign up free" at bounding box center [1203, 27] width 85 height 36
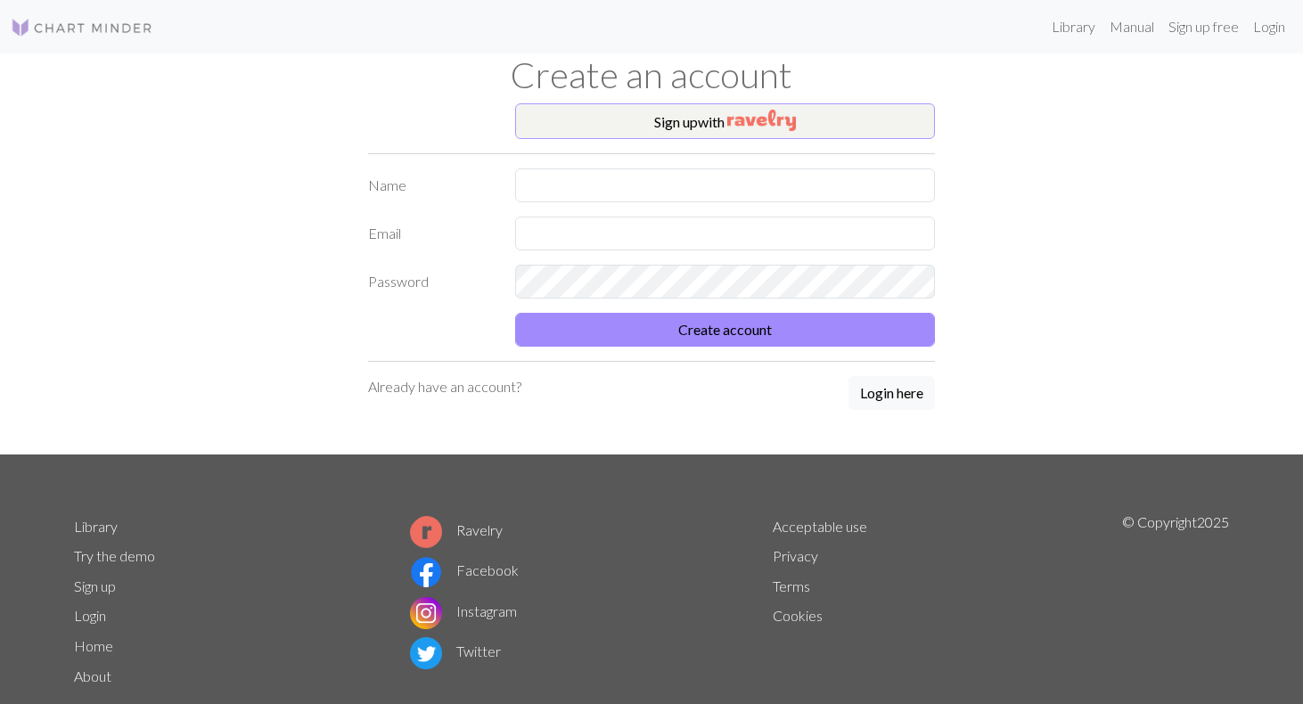
click at [825, 126] on button "Sign up with" at bounding box center [725, 121] width 420 height 36
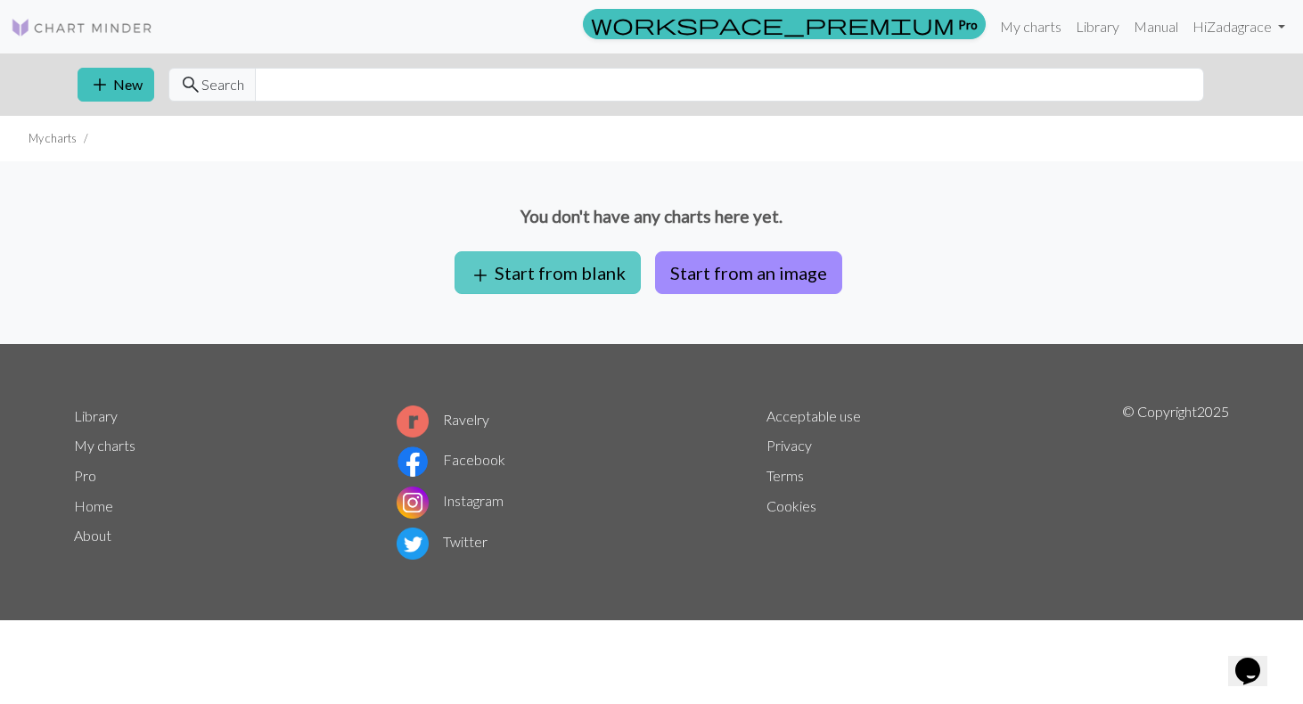
click at [572, 259] on button "add Start from blank" at bounding box center [547, 272] width 186 height 43
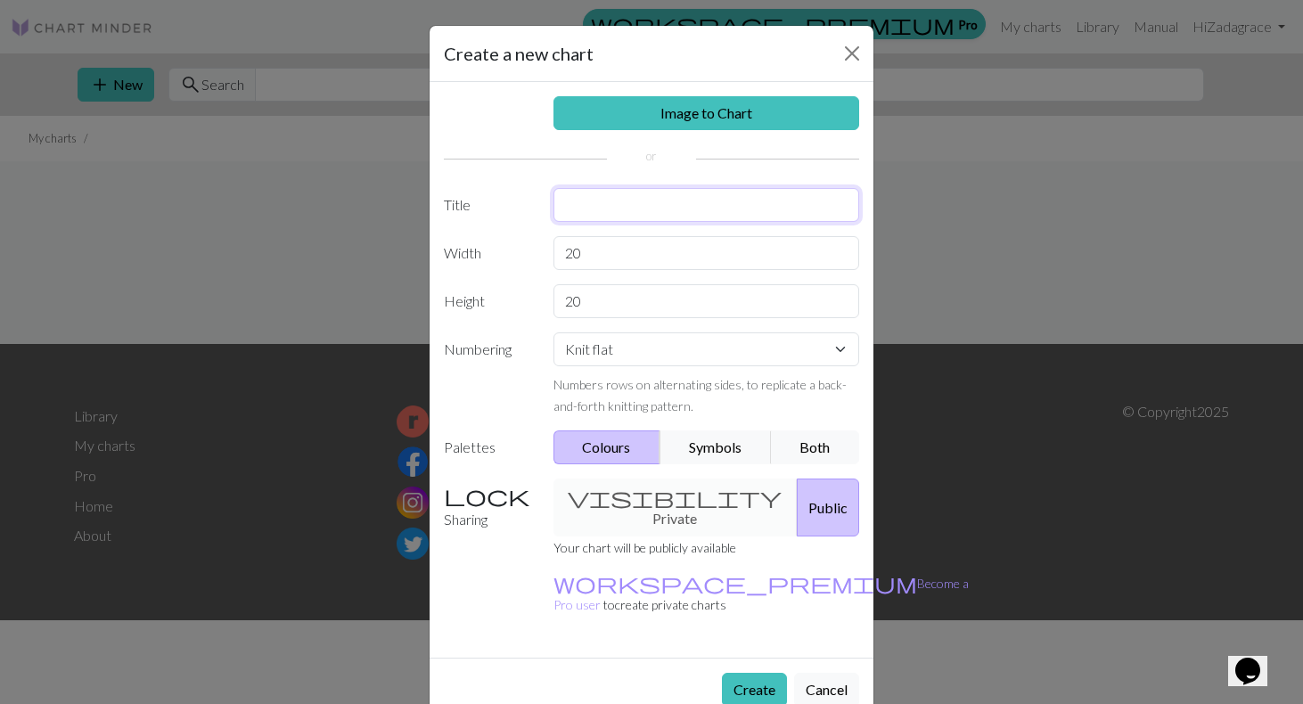
click at [618, 205] on input "text" at bounding box center [706, 205] width 307 height 34
type input "penant"
click at [544, 276] on div "Image to Chart Title penant Width 20 Height 20 Numbering Knit flat Knit in the …" at bounding box center [652, 370] width 444 height 576
drag, startPoint x: 596, startPoint y: 295, endPoint x: 560, endPoint y: 306, distance: 38.1
click at [560, 306] on input "20" at bounding box center [706, 301] width 307 height 34
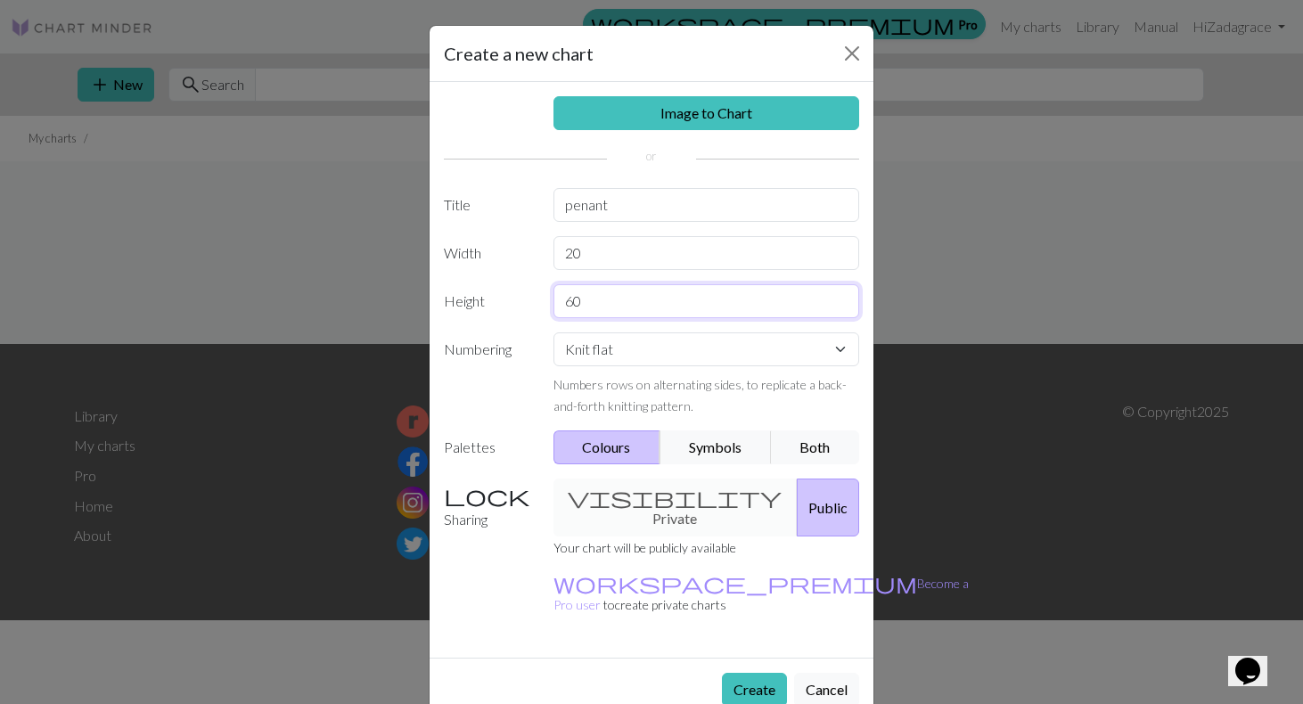
type input "60"
click at [603, 260] on input "20" at bounding box center [706, 253] width 307 height 34
type input "40"
click at [634, 494] on div "visibility Private Public" at bounding box center [707, 508] width 328 height 58
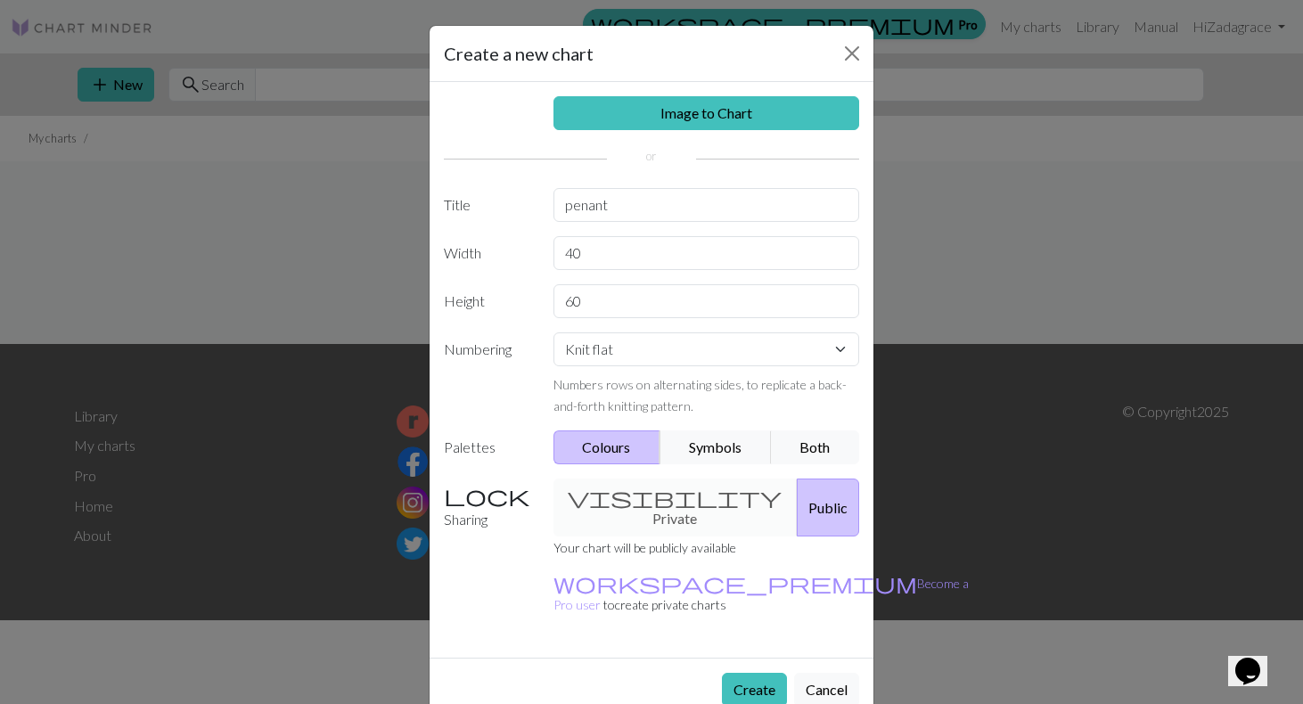
click at [627, 495] on div "visibility Private Public" at bounding box center [707, 508] width 328 height 58
click at [627, 536] on p "Your chart will be publicly available" at bounding box center [760, 546] width 415 height 21
click at [627, 487] on div "visibility Private Public" at bounding box center [707, 508] width 328 height 58
click at [767, 673] on button "Create" at bounding box center [754, 690] width 65 height 34
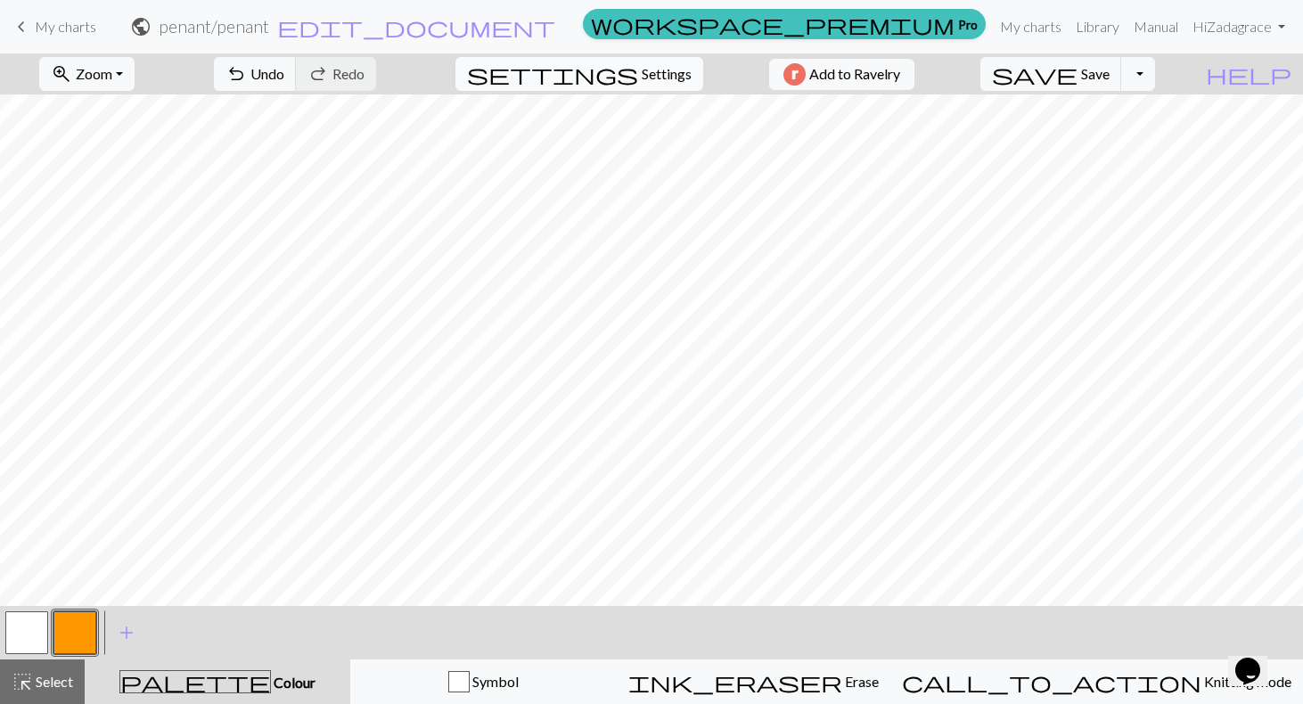
click at [642, 78] on span "Settings" at bounding box center [667, 73] width 50 height 21
select select "aran"
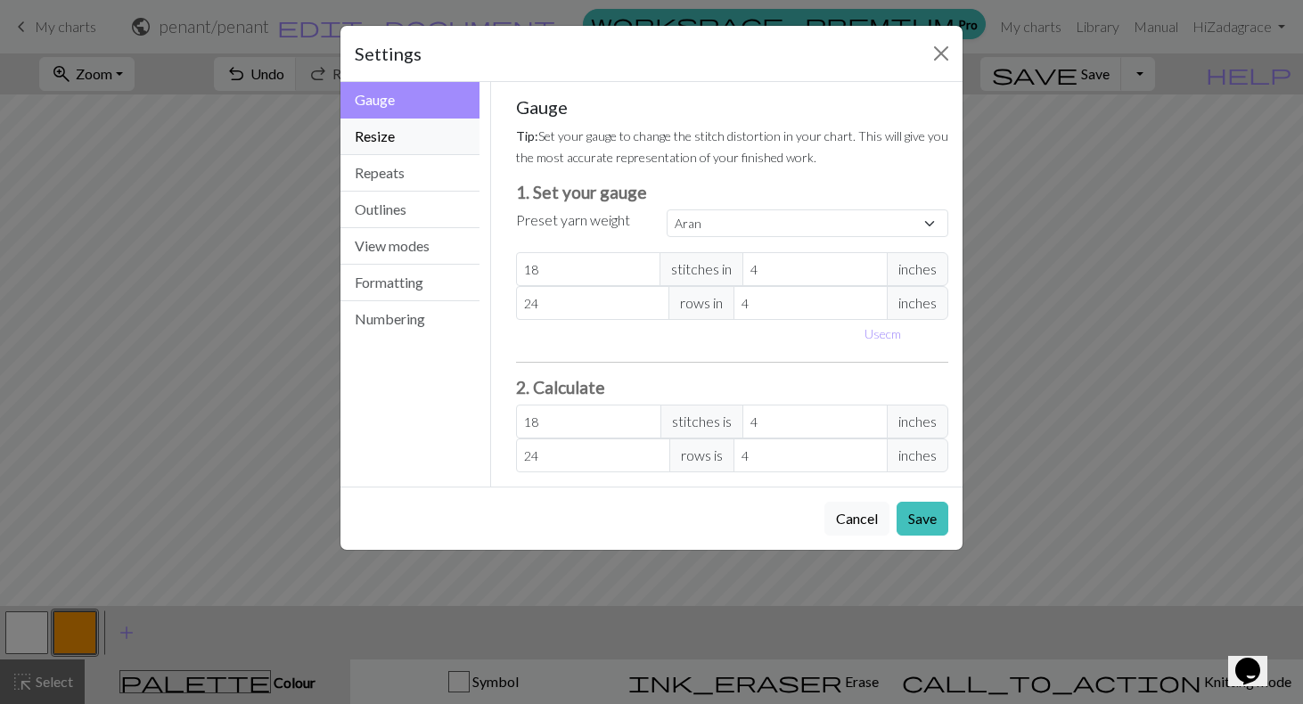
click at [408, 130] on button "Resize" at bounding box center [409, 137] width 139 height 37
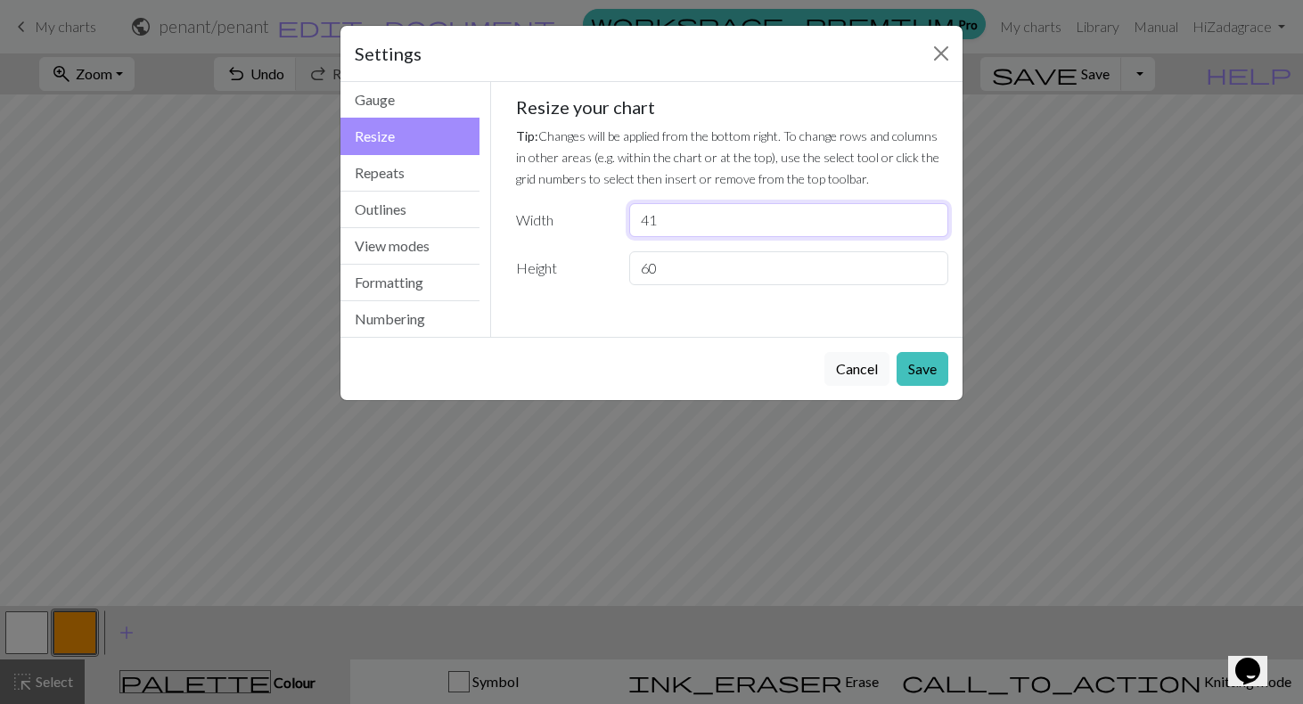
click at [928, 219] on input "41" at bounding box center [788, 220] width 319 height 34
type input "42"
click at [928, 219] on input "42" at bounding box center [788, 220] width 319 height 34
click at [703, 331] on div "Gauge Tip: Set your gauge to change the stitch distortion in your chart. This w…" at bounding box center [732, 209] width 483 height 255
click at [399, 211] on button "Outlines" at bounding box center [409, 210] width 139 height 37
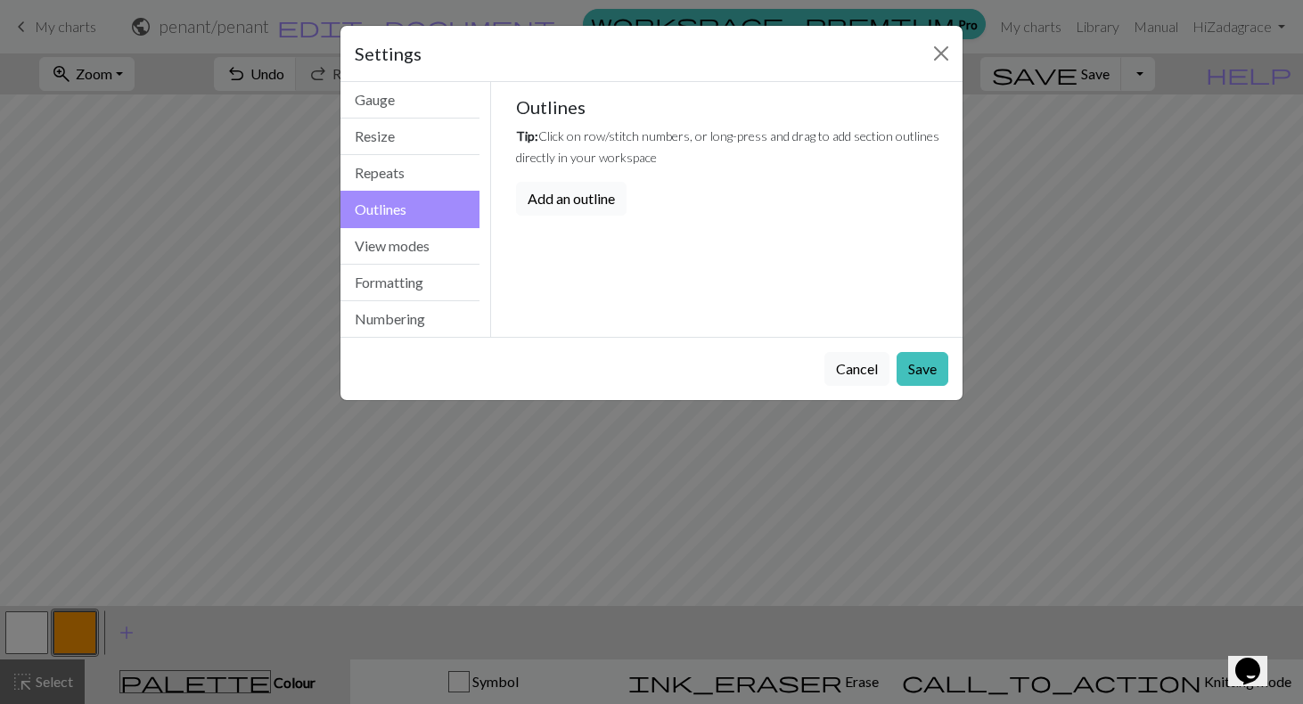
click at [611, 201] on button "Add an outline" at bounding box center [571, 199] width 110 height 34
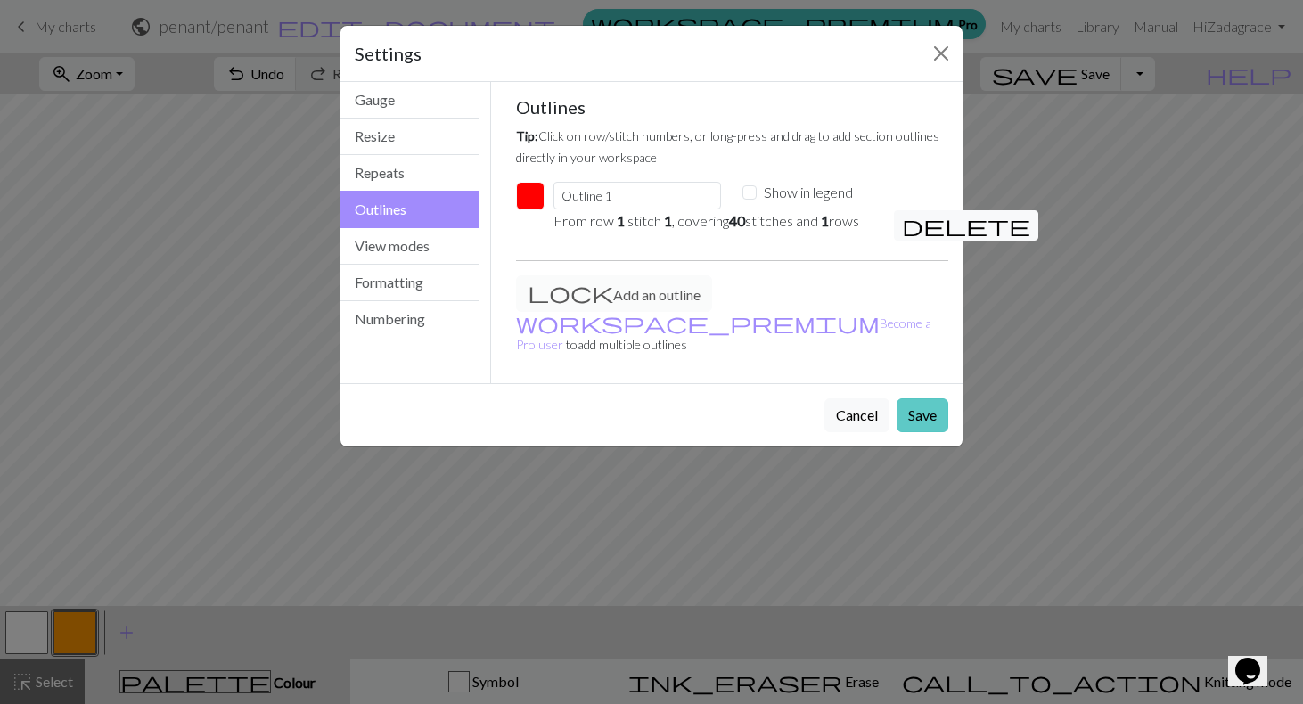
click at [909, 398] on button "Save" at bounding box center [922, 415] width 52 height 34
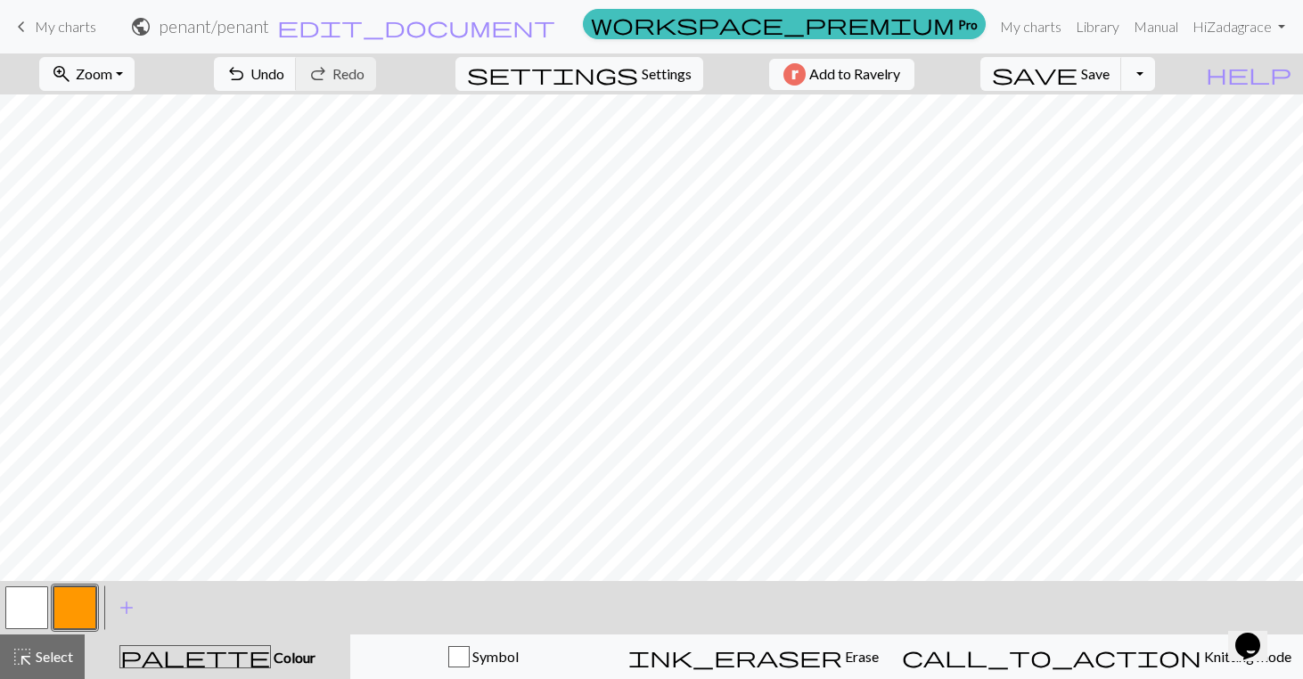
click at [70, 611] on button "button" at bounding box center [74, 607] width 43 height 43
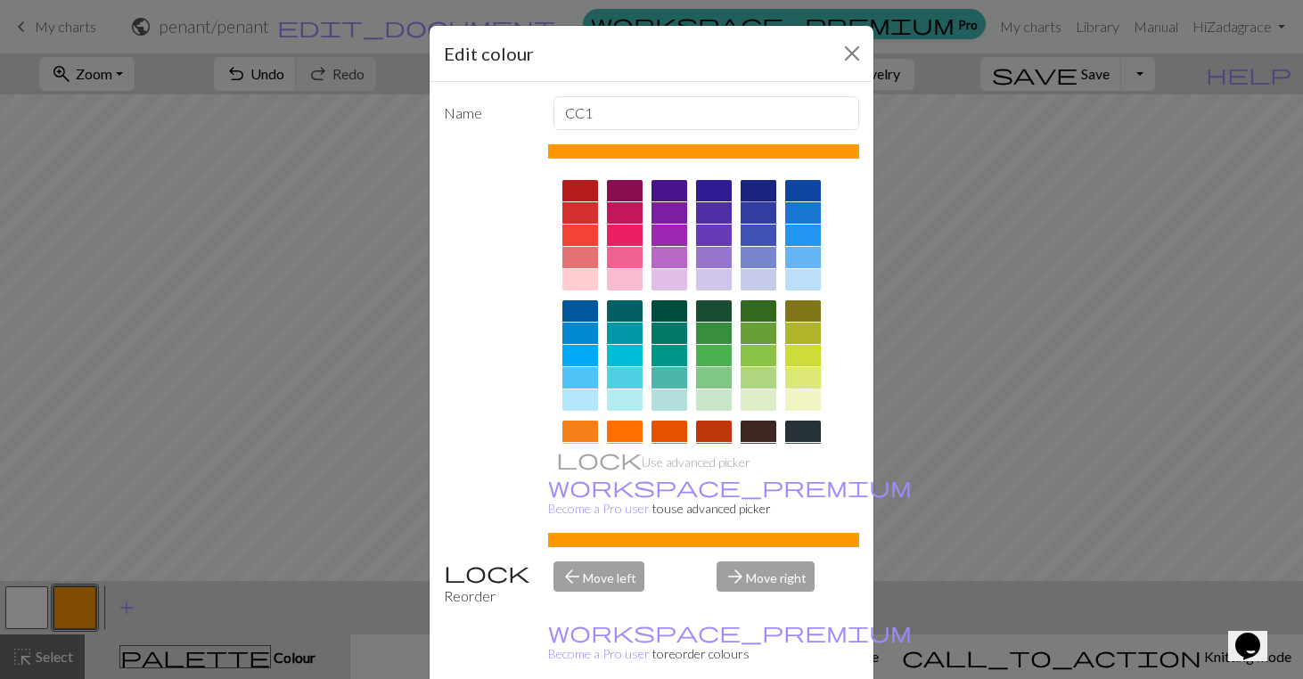
click at [757, 192] on div at bounding box center [759, 190] width 36 height 21
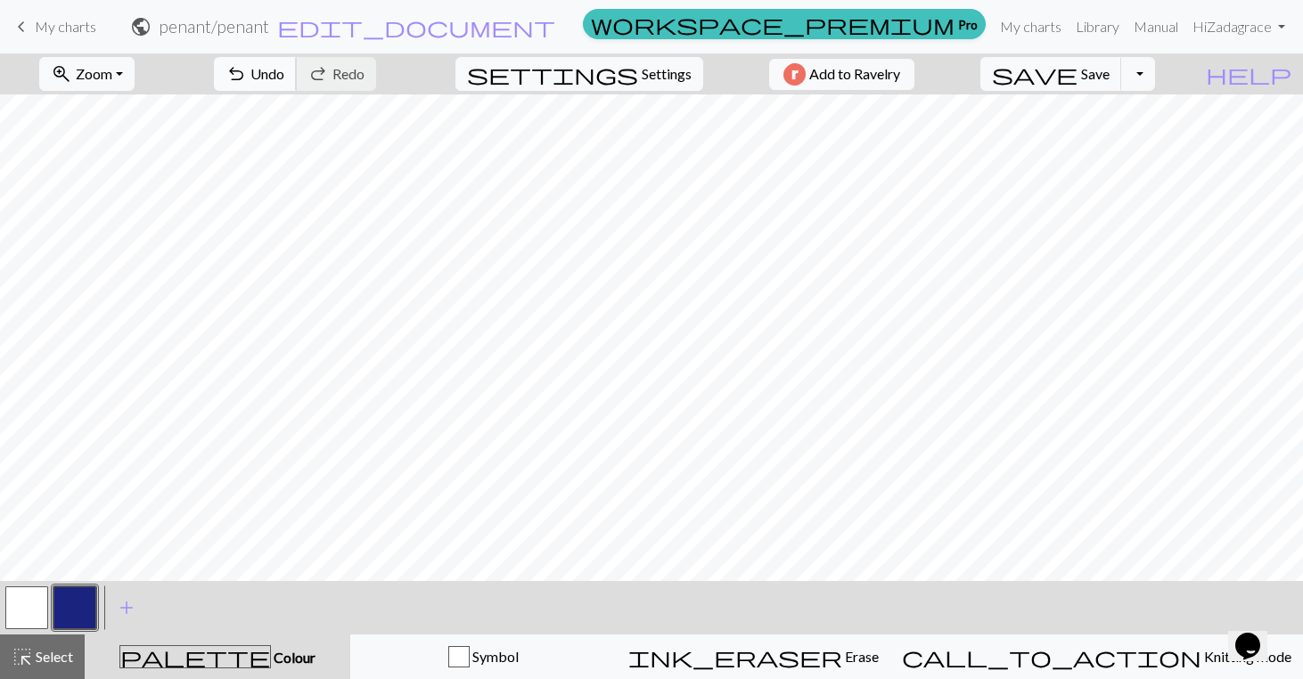
click at [247, 67] on span "undo" at bounding box center [235, 73] width 21 height 25
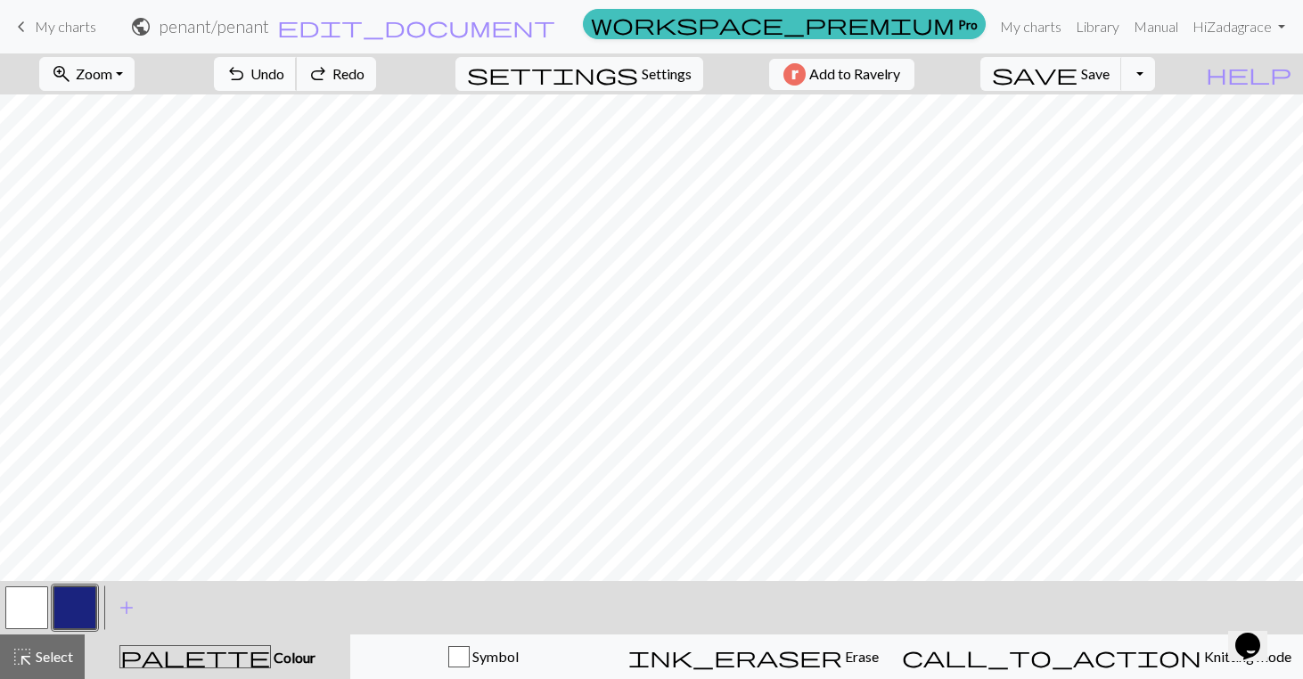
click at [247, 67] on span "undo" at bounding box center [235, 73] width 21 height 25
click at [247, 71] on span "undo" at bounding box center [235, 73] width 21 height 25
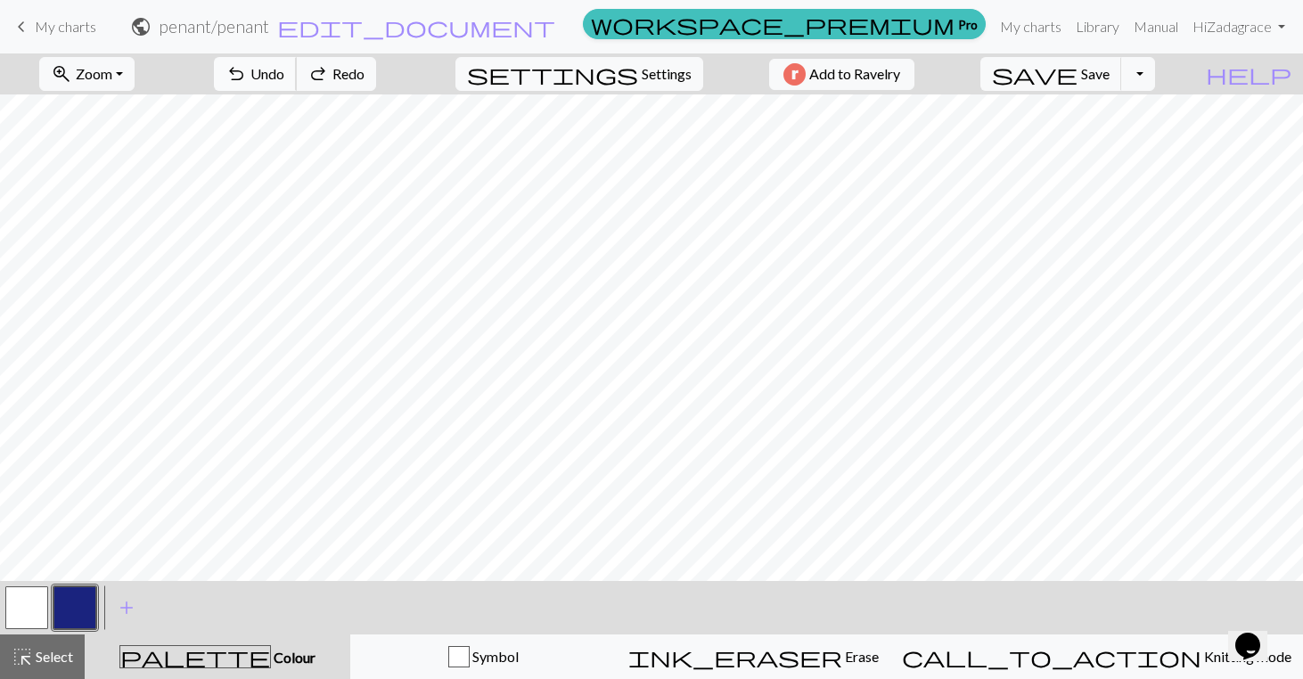
click at [247, 71] on span "undo" at bounding box center [235, 73] width 21 height 25
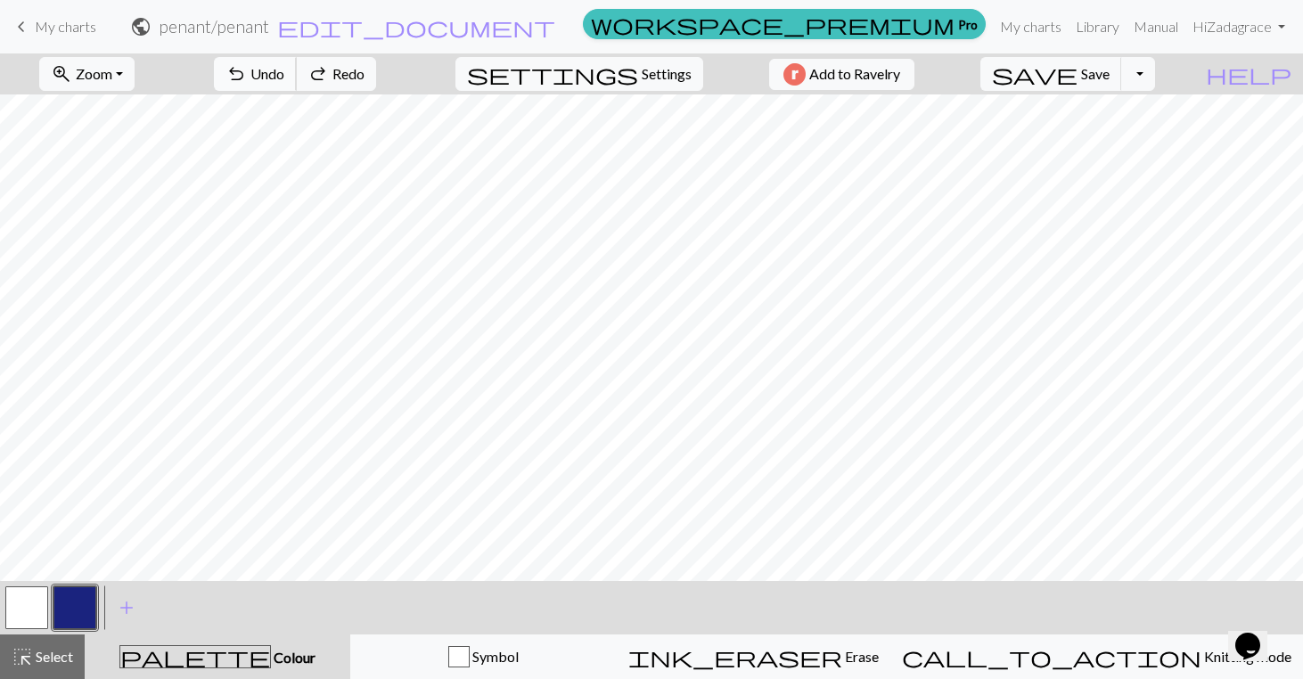
click at [247, 71] on span "undo" at bounding box center [235, 73] width 21 height 25
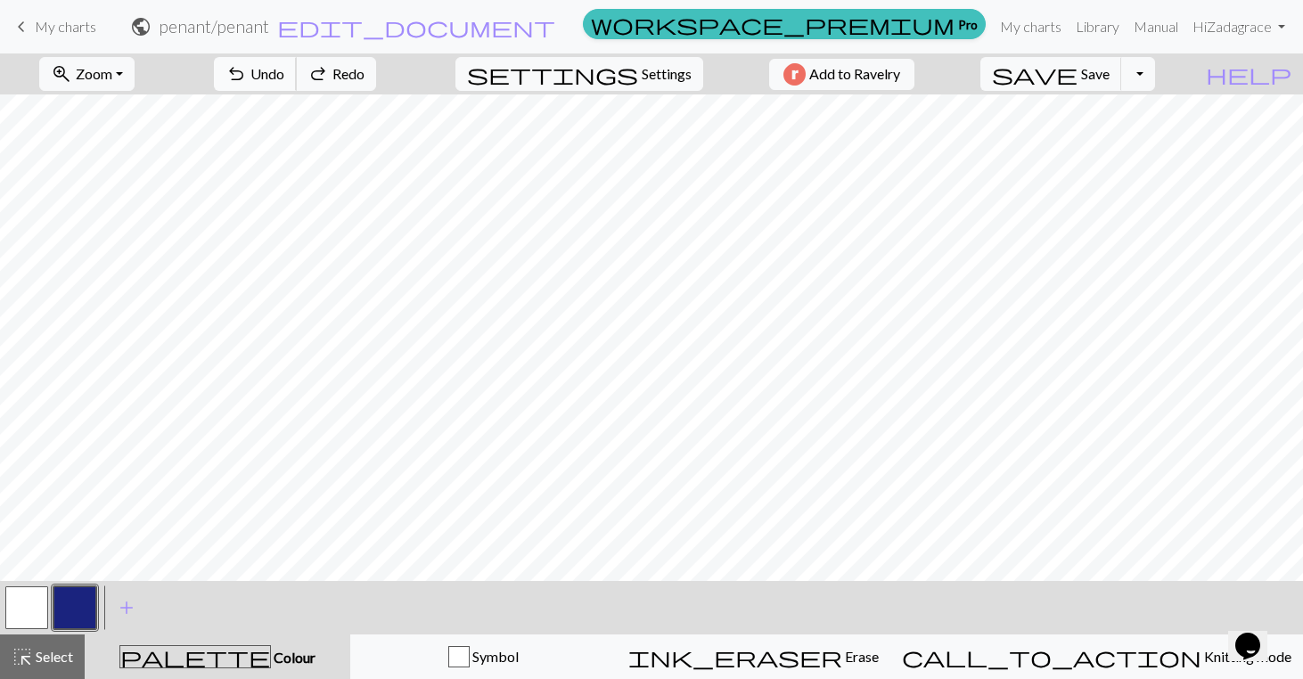
click at [247, 71] on span "undo" at bounding box center [235, 73] width 21 height 25
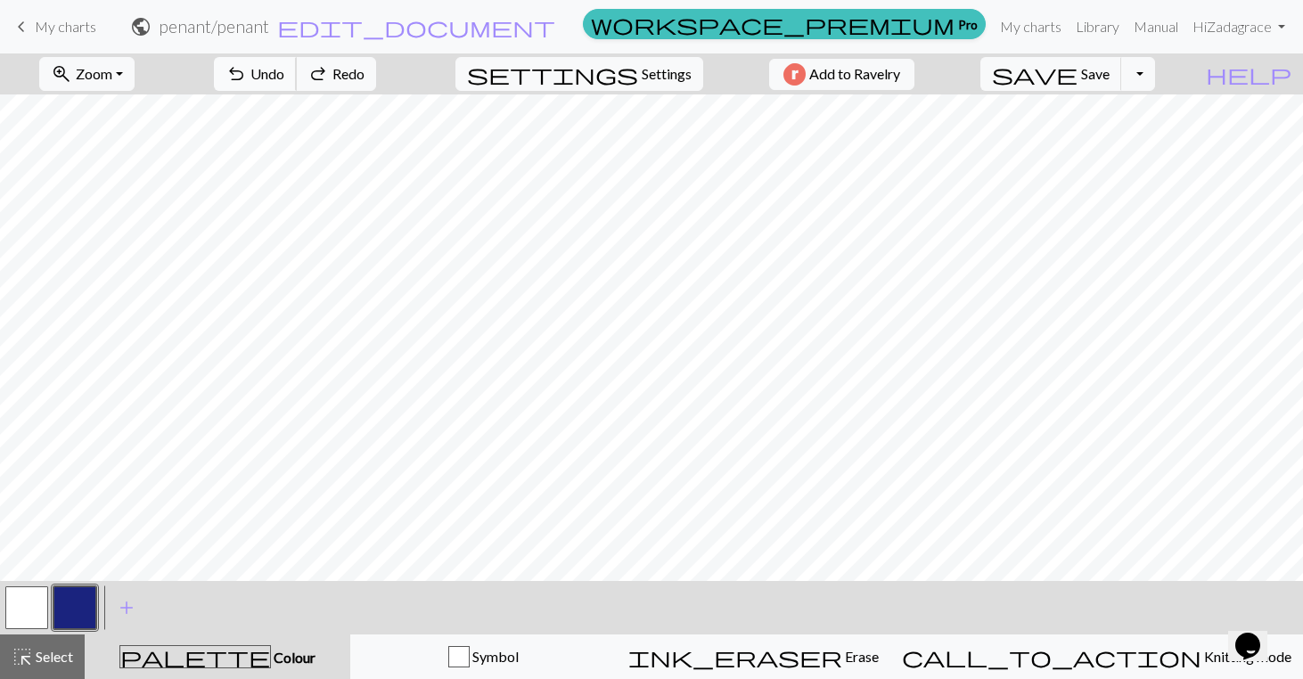
click at [247, 71] on span "undo" at bounding box center [235, 73] width 21 height 25
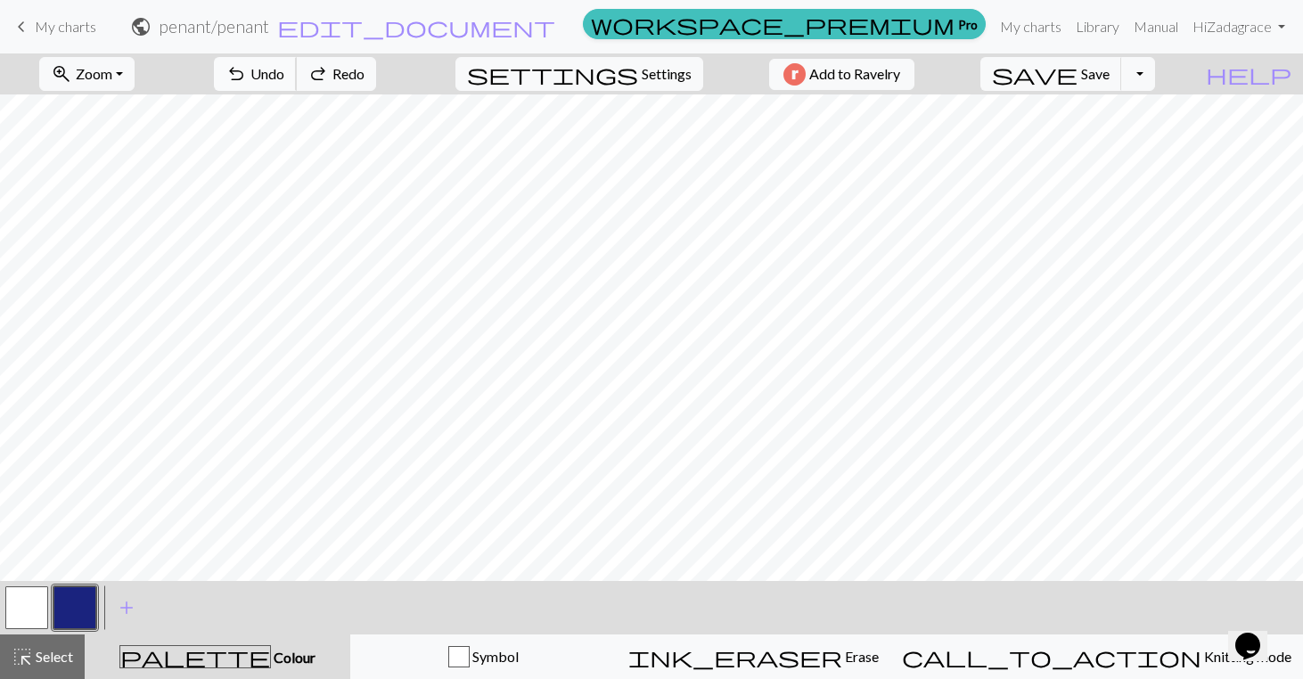
click at [247, 71] on span "undo" at bounding box center [235, 73] width 21 height 25
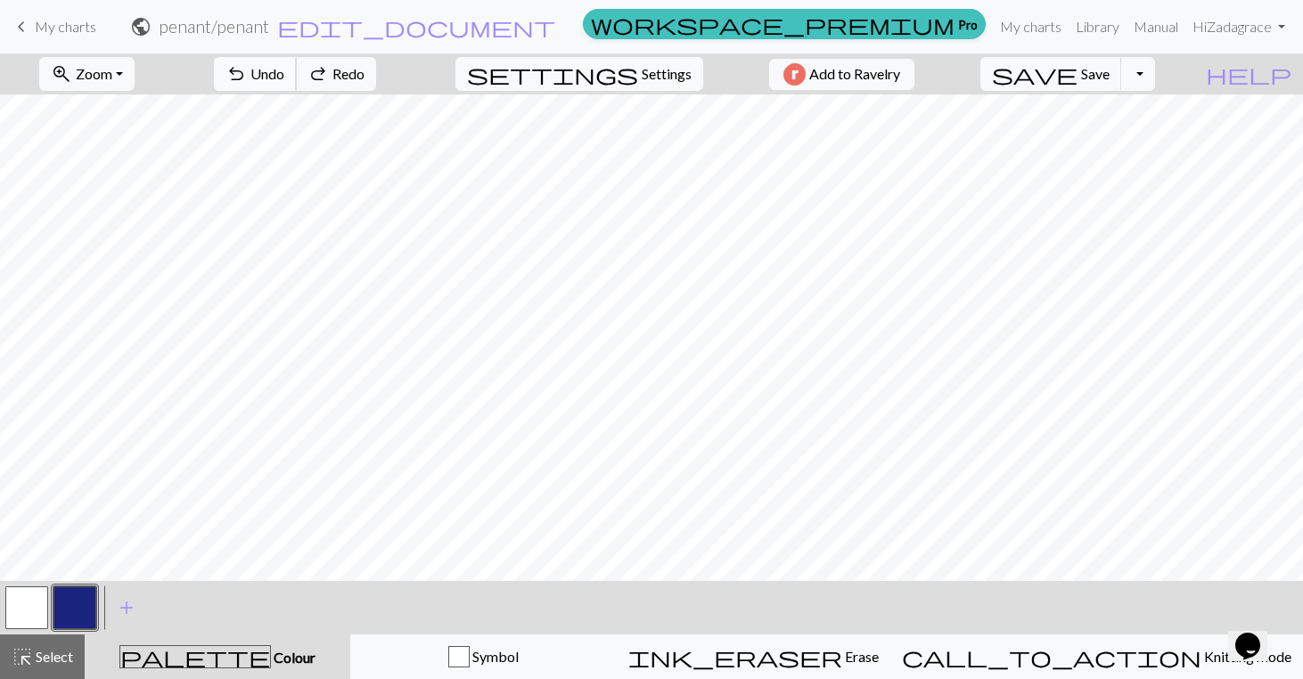
click at [247, 71] on span "undo" at bounding box center [235, 73] width 21 height 25
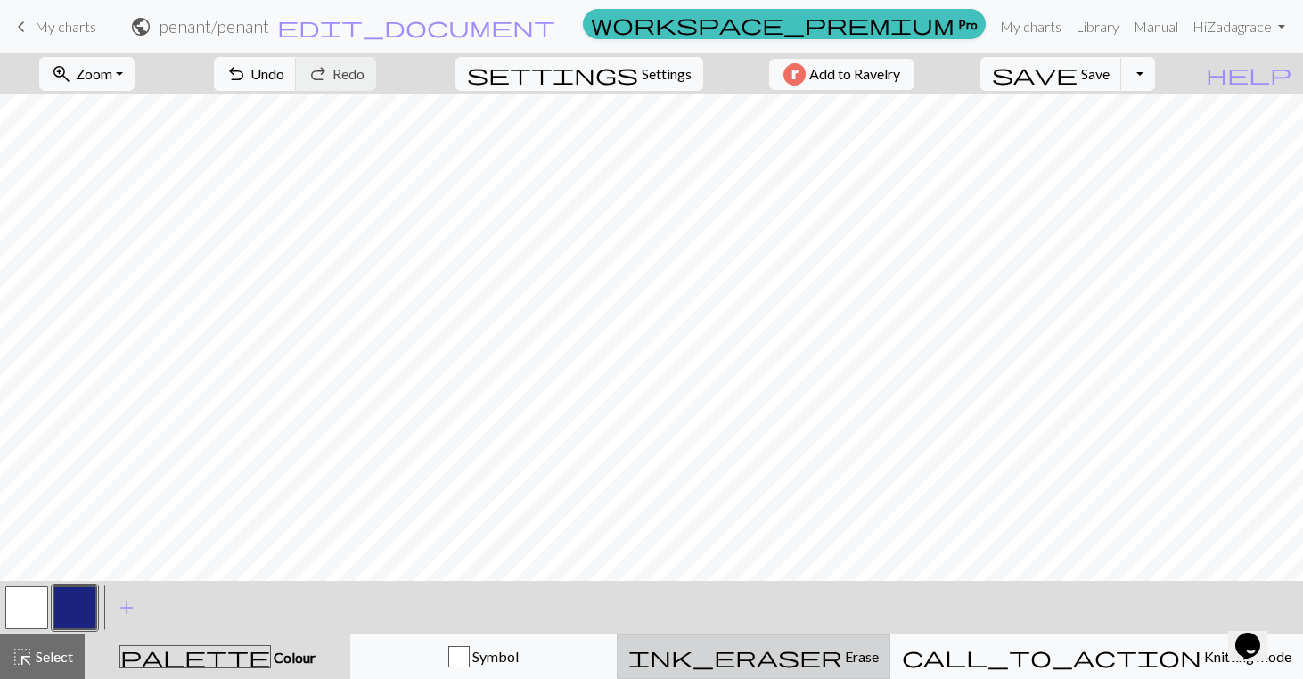
click at [865, 645] on button "ink_eraser Erase Erase" at bounding box center [754, 656] width 274 height 45
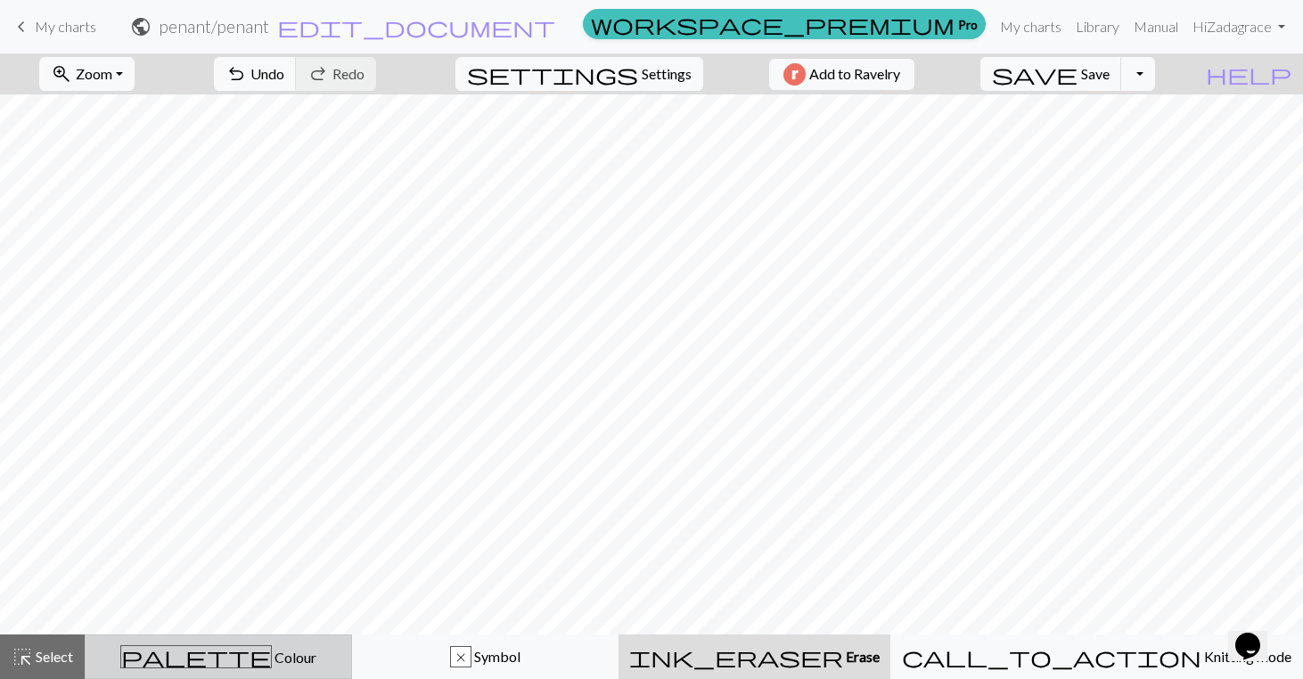
click at [337, 653] on div "palette Colour Colour" at bounding box center [218, 656] width 244 height 23
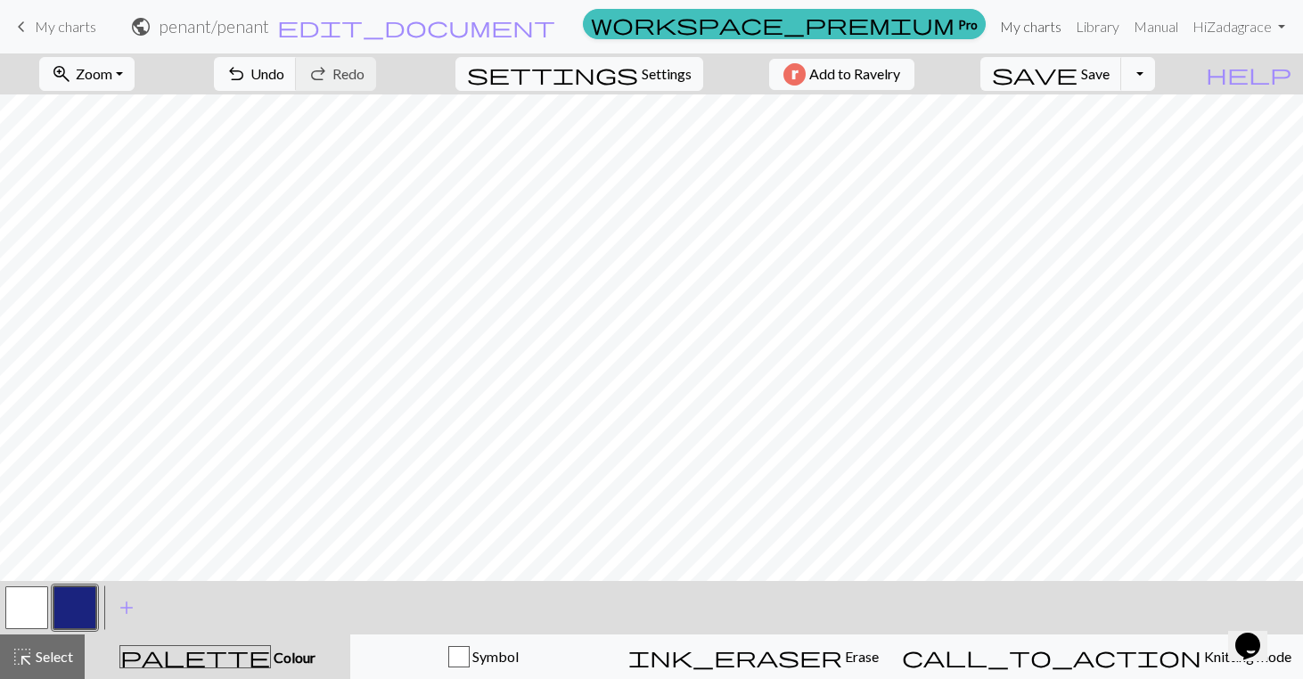
click at [1022, 27] on link "My charts" at bounding box center [1031, 27] width 76 height 36
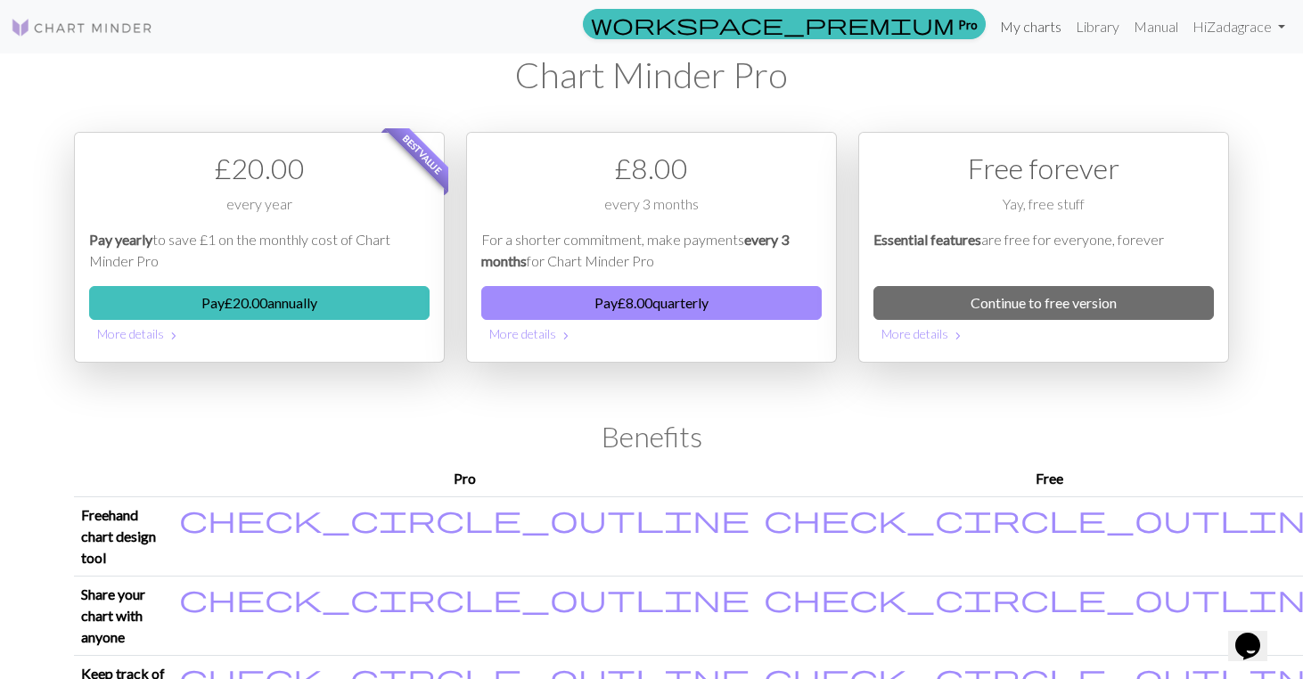
click at [1037, 32] on link "My charts" at bounding box center [1031, 27] width 76 height 36
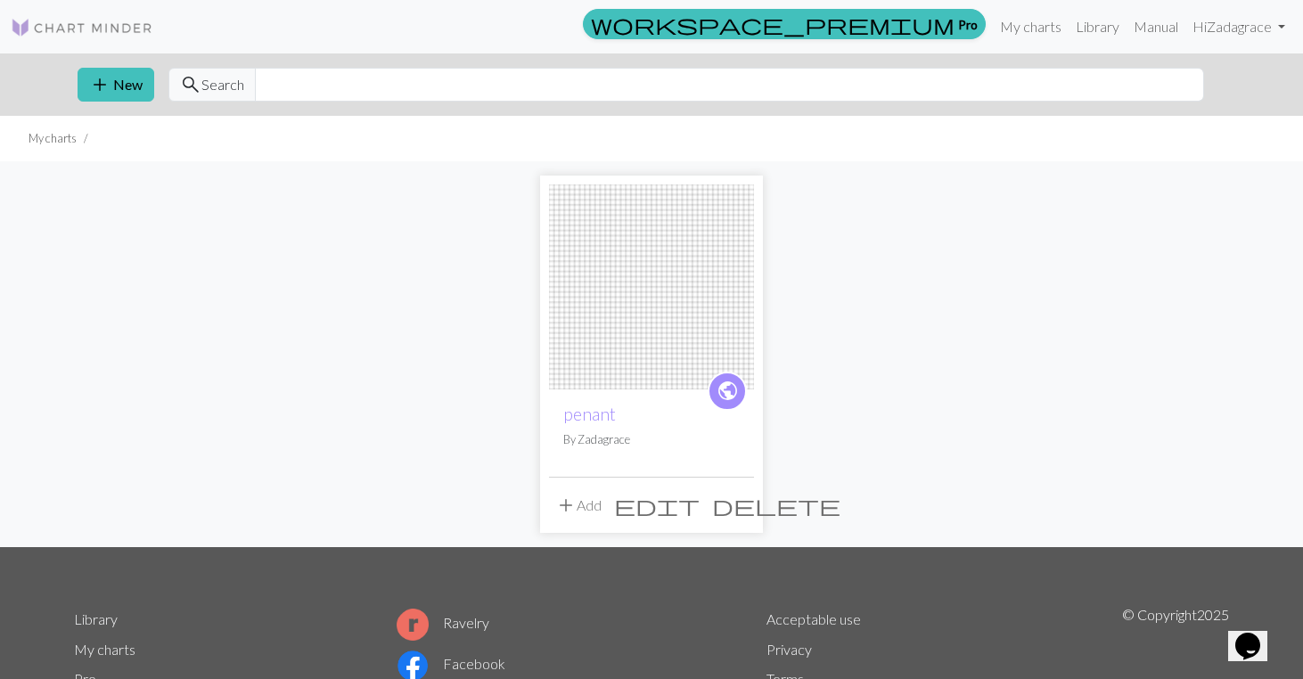
click at [736, 494] on span "delete" at bounding box center [776, 505] width 128 height 25
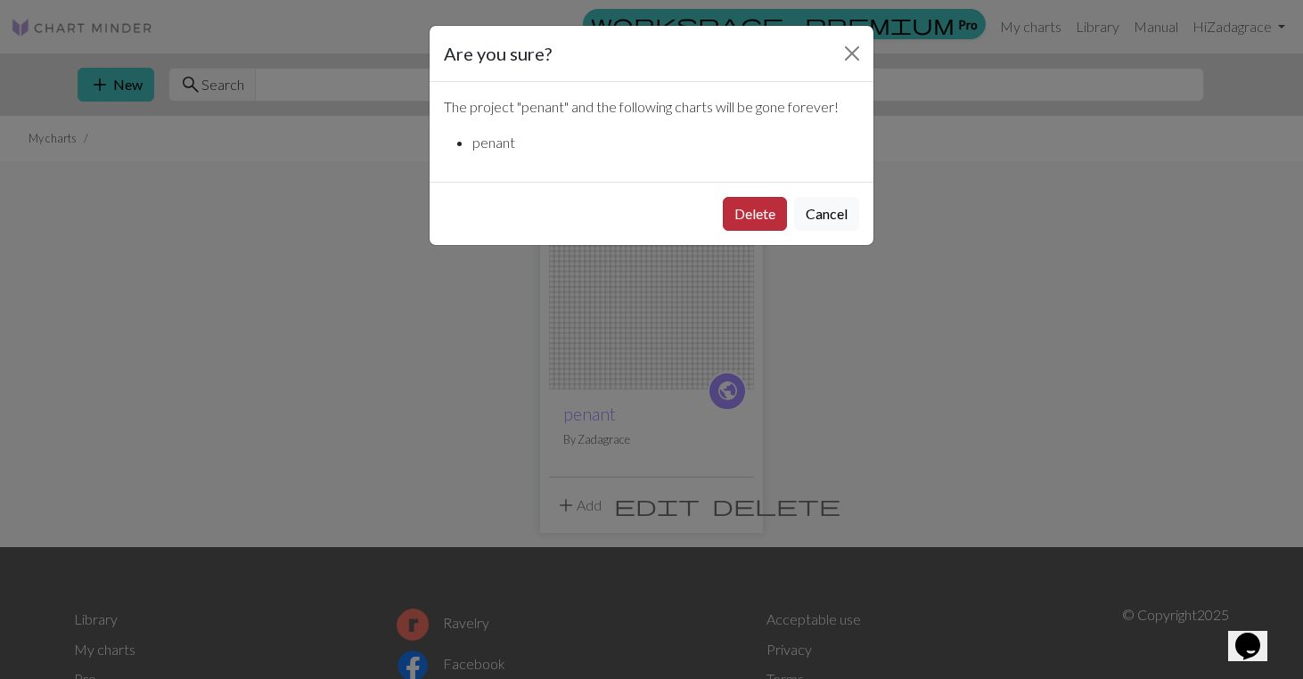
click at [732, 213] on button "Delete" at bounding box center [755, 214] width 64 height 34
